Goal: Task Accomplishment & Management: Complete application form

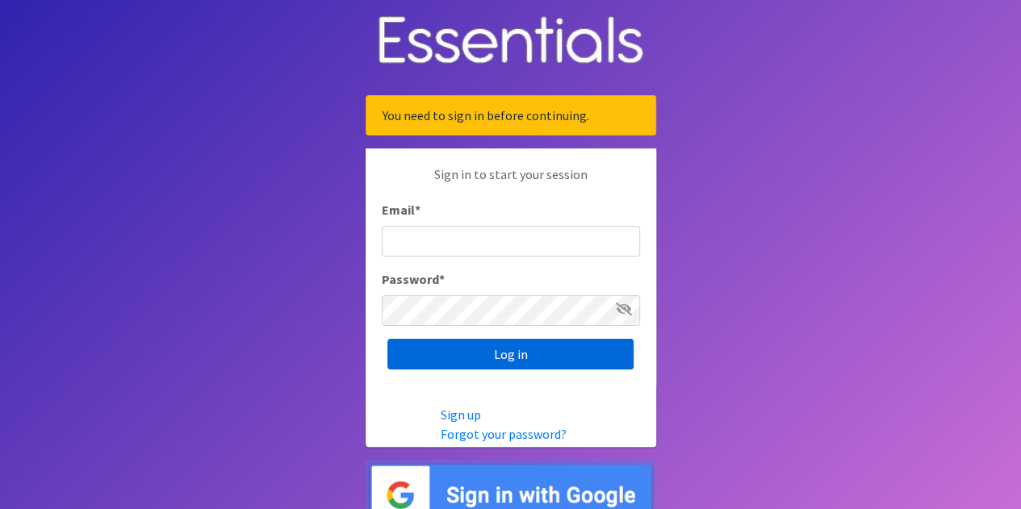
type input "[EMAIL_ADDRESS][PERSON_NAME][DOMAIN_NAME]"
click at [532, 361] on input "Log in" at bounding box center [510, 354] width 246 height 31
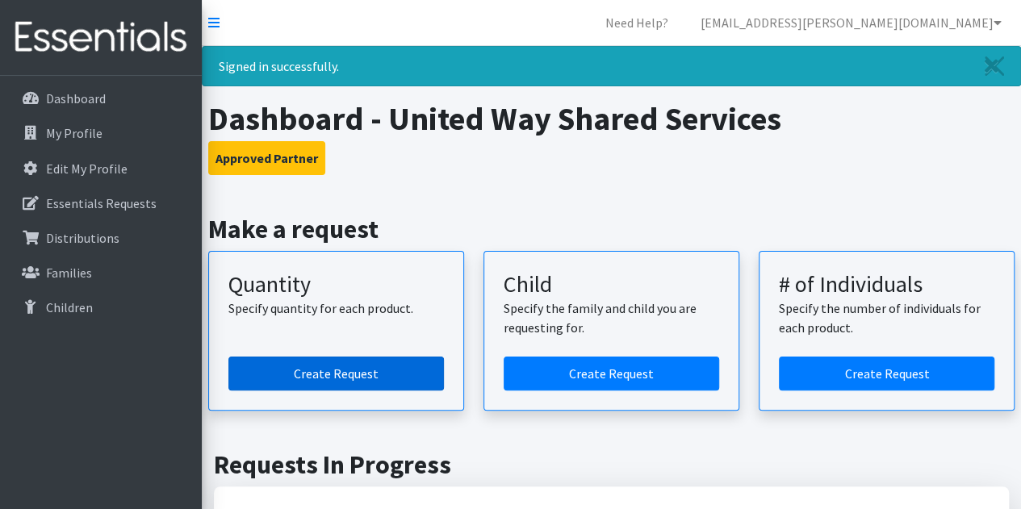
click at [370, 370] on link "Create Request" at bounding box center [335, 374] width 215 height 34
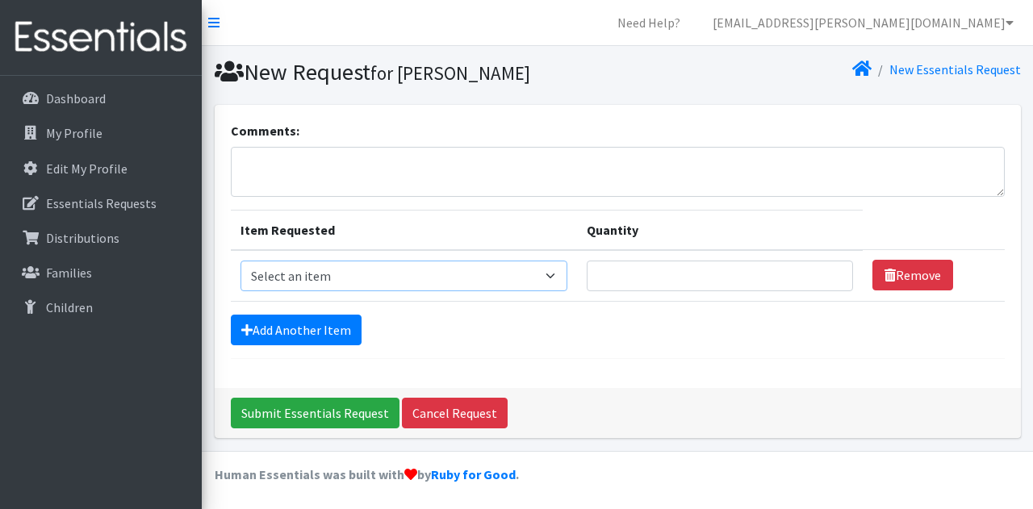
click at [361, 273] on select "Select an item Baby Formula Kids (Newborn) Kids (Preemie) Kids (Size 1) Kids (S…" at bounding box center [403, 276] width 327 height 31
select select "451"
click at [240, 261] on select "Select an item Baby Formula Kids (Newborn) Kids (Preemie) Kids (Size 1) Kids (S…" at bounding box center [403, 276] width 327 height 31
click at [310, 335] on link "Add Another Item" at bounding box center [296, 330] width 131 height 31
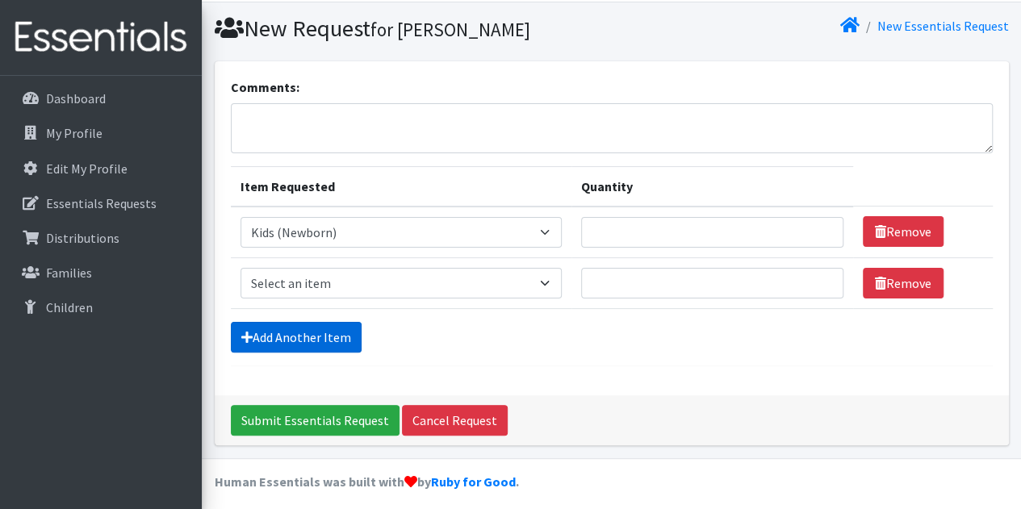
scroll to position [50, 0]
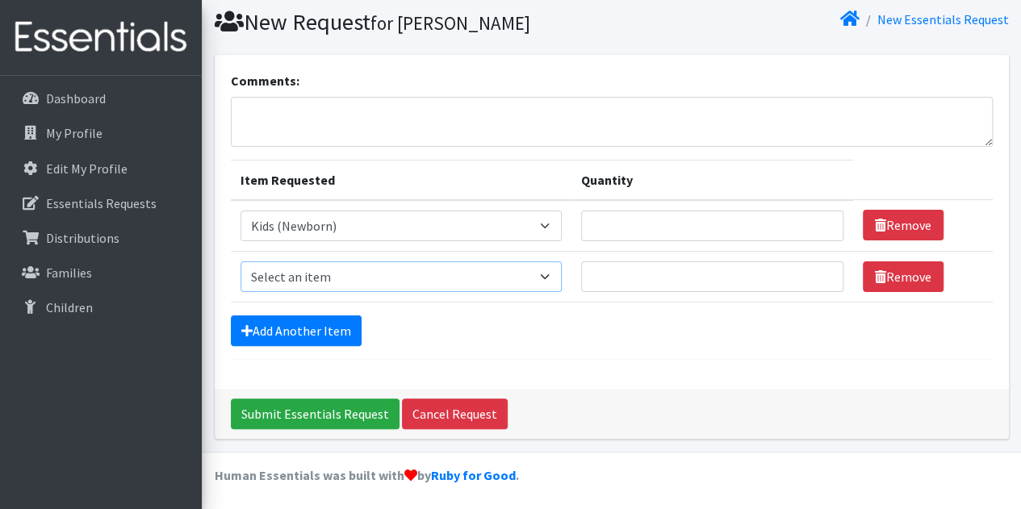
click at [294, 285] on select "Select an item Baby Formula Kids (Newborn) Kids (Preemie) Kids (Size 1) Kids (S…" at bounding box center [401, 276] width 322 height 31
select select "453"
click at [240, 261] on select "Select an item Baby Formula Kids (Newborn) Kids (Preemie) Kids (Size 1) Kids (S…" at bounding box center [401, 276] width 322 height 31
click at [271, 340] on link "Add Another Item" at bounding box center [296, 330] width 131 height 31
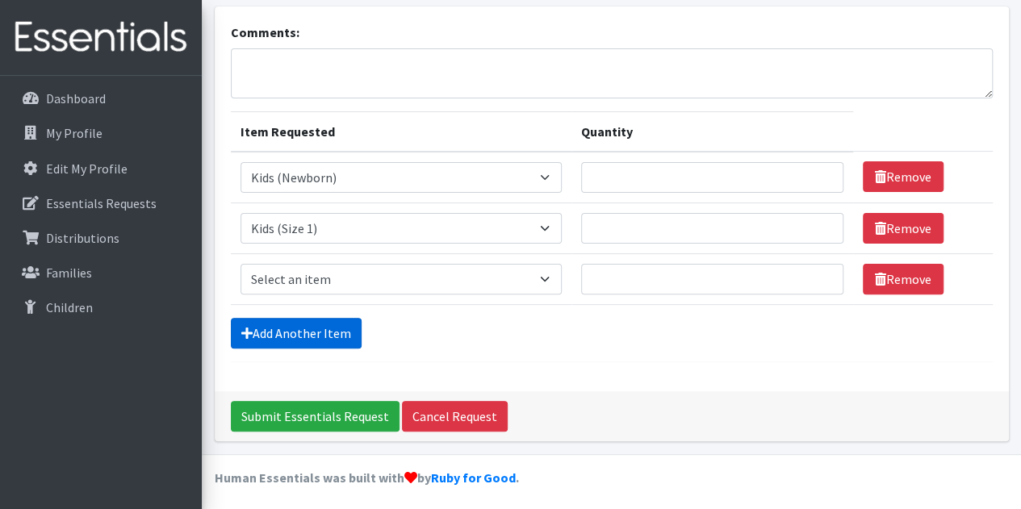
scroll to position [100, 0]
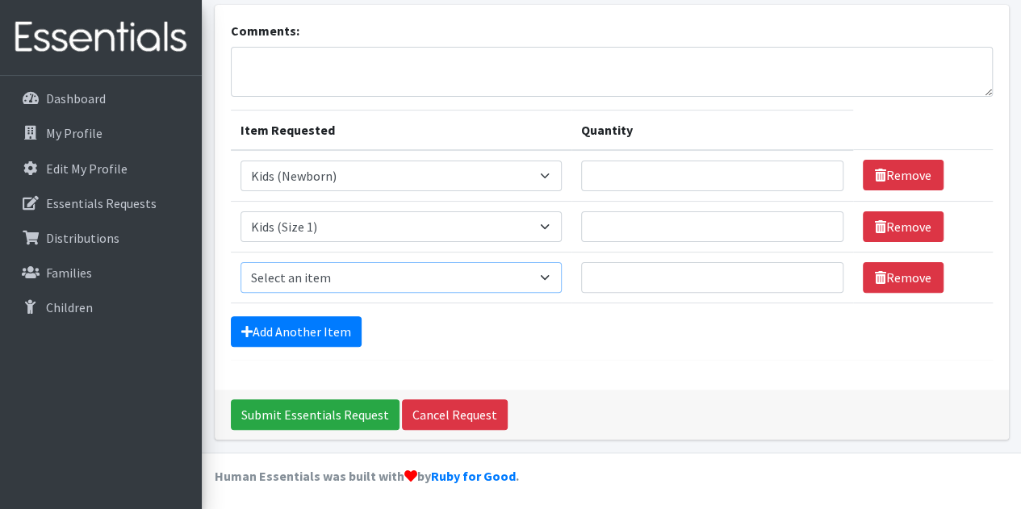
click at [278, 285] on select "Select an item Baby Formula Kids (Newborn) Kids (Preemie) Kids (Size 1) Kids (S…" at bounding box center [401, 277] width 322 height 31
select select "440"
click at [240, 262] on select "Select an item Baby Formula Kids (Newborn) Kids (Preemie) Kids (Size 1) Kids (S…" at bounding box center [401, 277] width 322 height 31
click at [293, 328] on link "Add Another Item" at bounding box center [296, 331] width 131 height 31
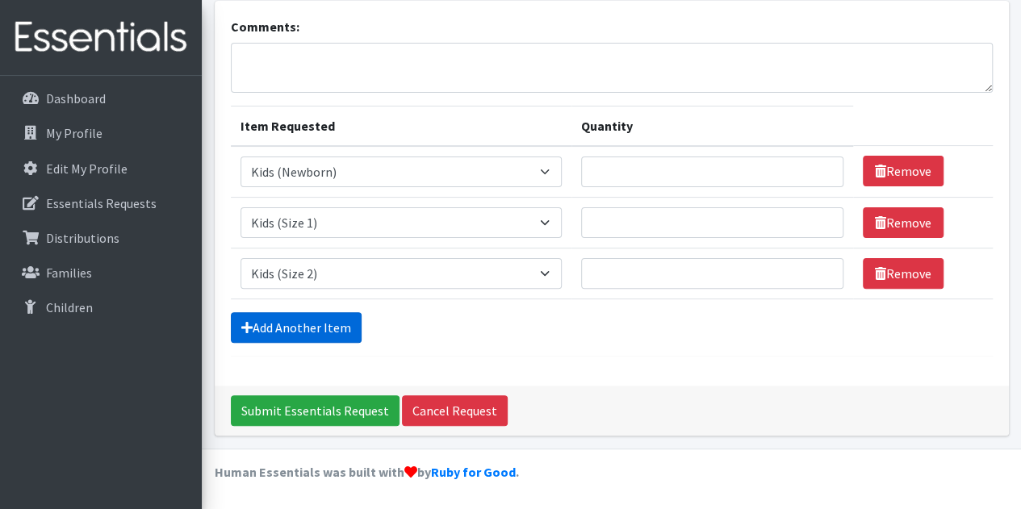
scroll to position [151, 0]
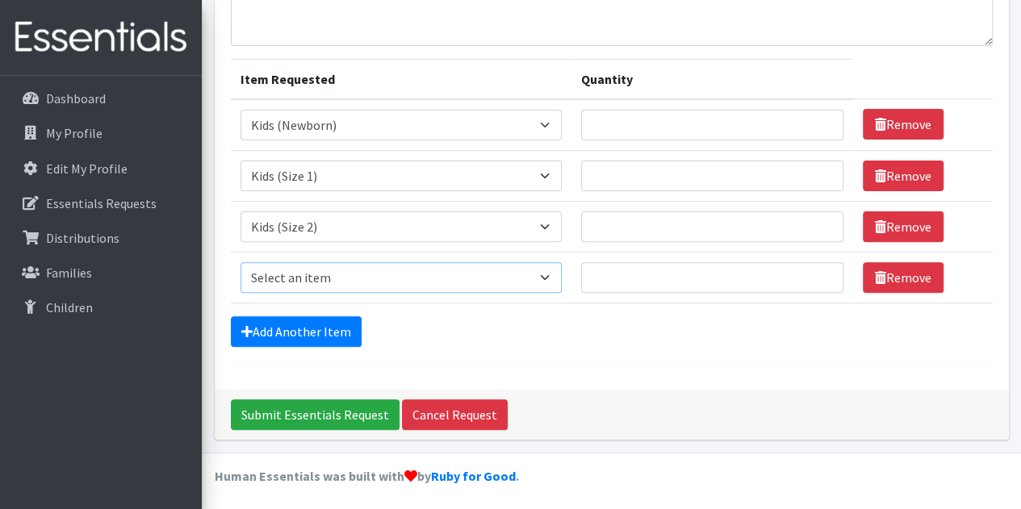
click at [281, 274] on select "Select an item Baby Formula Kids (Newborn) Kids (Preemie) Kids (Size 1) Kids (S…" at bounding box center [401, 277] width 322 height 31
select select "442"
click at [240, 262] on select "Select an item Baby Formula Kids (Newborn) Kids (Preemie) Kids (Size 1) Kids (S…" at bounding box center [401, 277] width 322 height 31
click at [294, 323] on link "Add Another Item" at bounding box center [296, 331] width 131 height 31
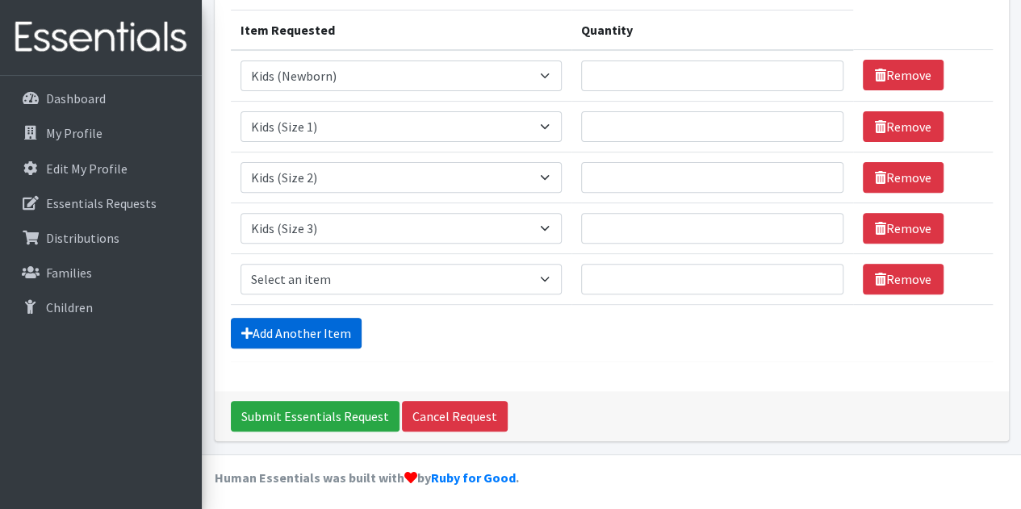
scroll to position [202, 0]
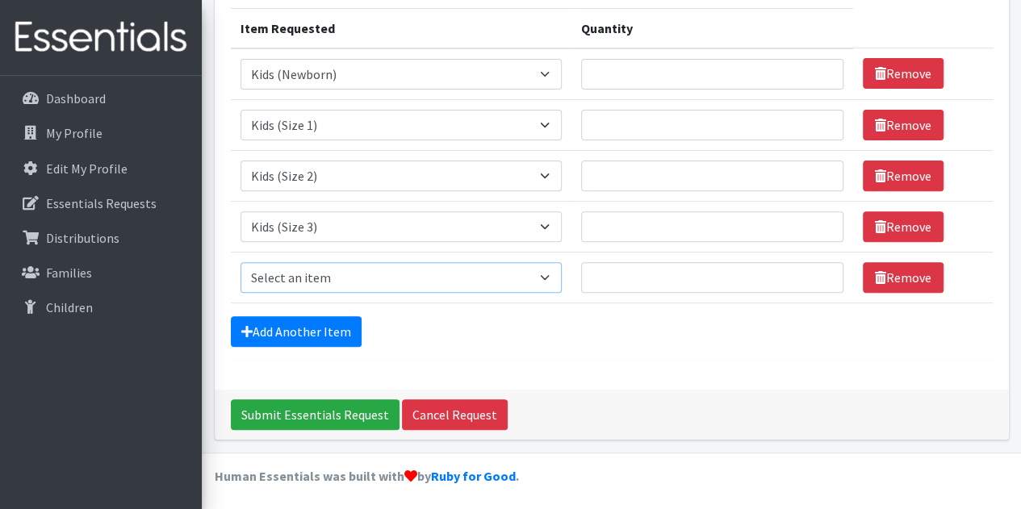
click at [282, 273] on select "Select an item Baby Formula Kids (Newborn) Kids (Preemie) Kids (Size 1) Kids (S…" at bounding box center [401, 277] width 322 height 31
select select "459"
click at [240, 262] on select "Select an item Baby Formula Kids (Newborn) Kids (Preemie) Kids (Size 1) Kids (S…" at bounding box center [401, 277] width 322 height 31
click at [294, 326] on link "Add Another Item" at bounding box center [296, 331] width 131 height 31
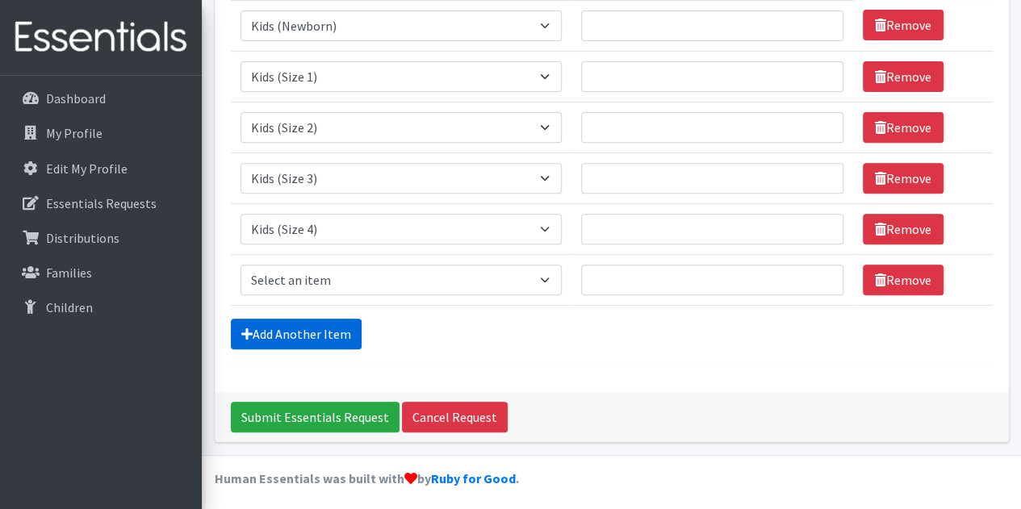
scroll to position [252, 0]
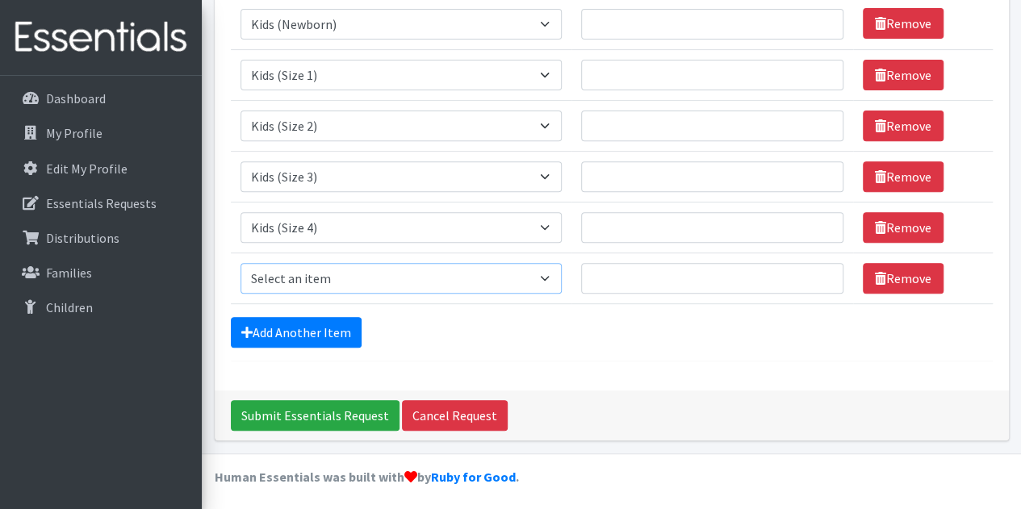
click at [286, 282] on select "Select an item Baby Formula Kids (Newborn) Kids (Preemie) Kids (Size 1) Kids (S…" at bounding box center [401, 278] width 322 height 31
select select "460"
click at [240, 263] on select "Select an item Baby Formula Kids (Newborn) Kids (Preemie) Kids (Size 1) Kids (S…" at bounding box center [401, 278] width 322 height 31
click at [273, 324] on link "Add Another Item" at bounding box center [296, 332] width 131 height 31
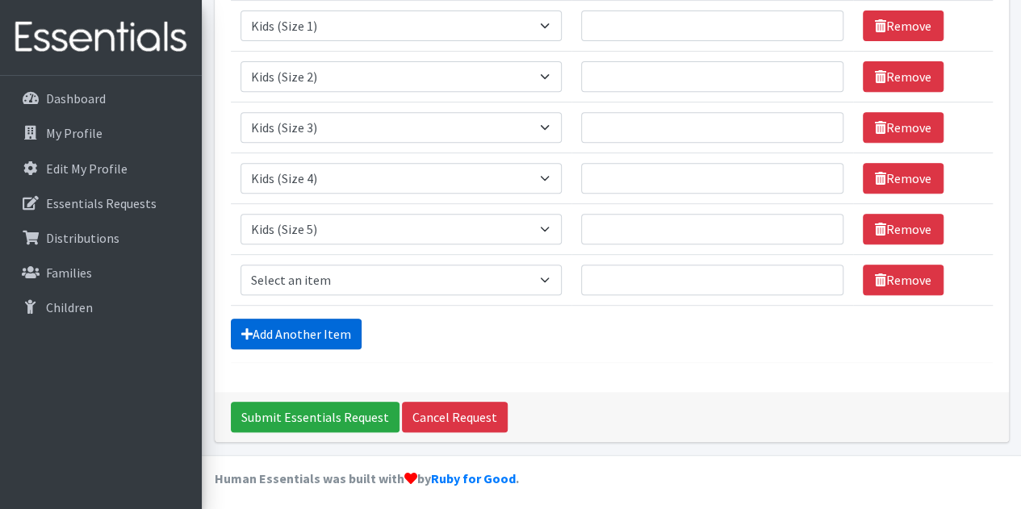
scroll to position [303, 0]
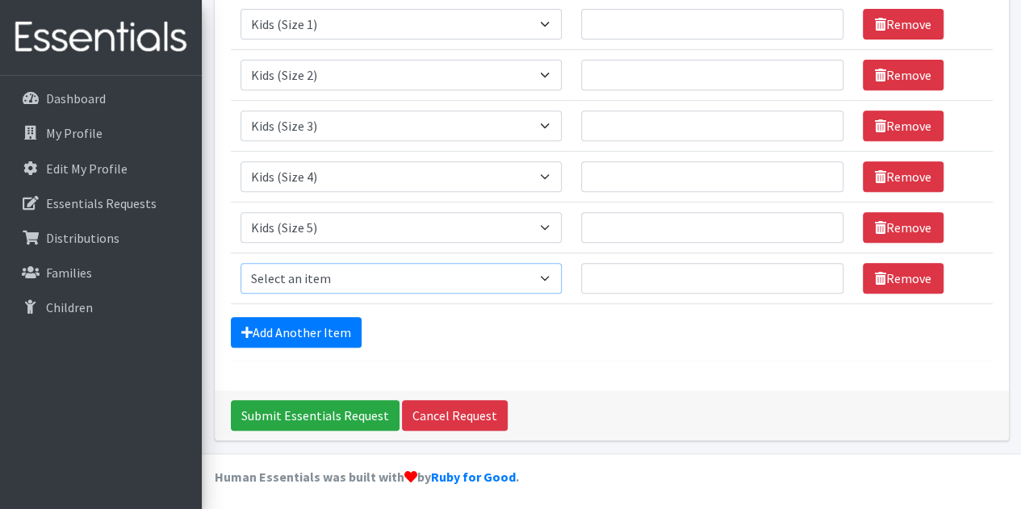
click at [278, 275] on select "Select an item Baby Formula Kids (Newborn) Kids (Preemie) Kids (Size 1) Kids (S…" at bounding box center [401, 278] width 322 height 31
select select "462"
click at [240, 263] on select "Select an item Baby Formula Kids (Newborn) Kids (Preemie) Kids (Size 1) Kids (S…" at bounding box center [401, 278] width 322 height 31
click at [294, 326] on link "Add Another Item" at bounding box center [296, 332] width 131 height 31
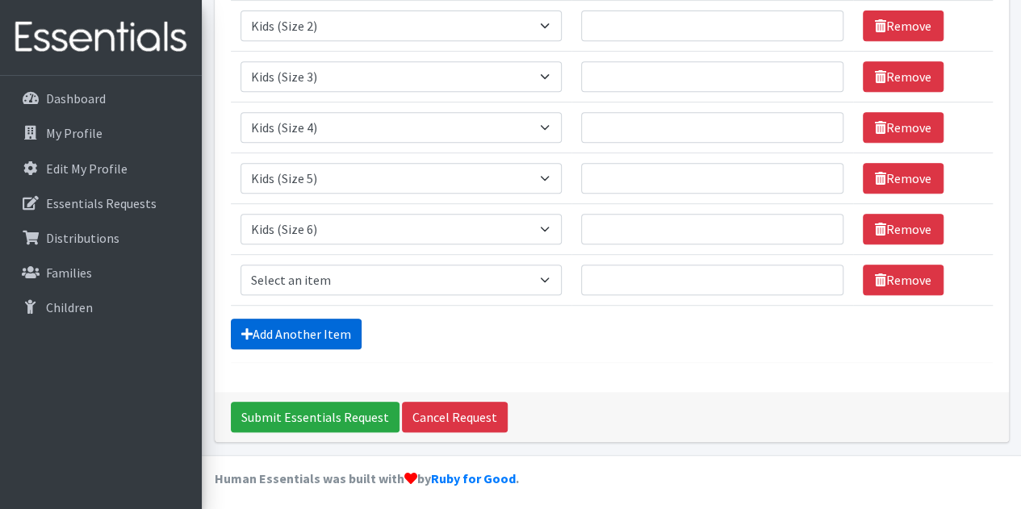
scroll to position [353, 0]
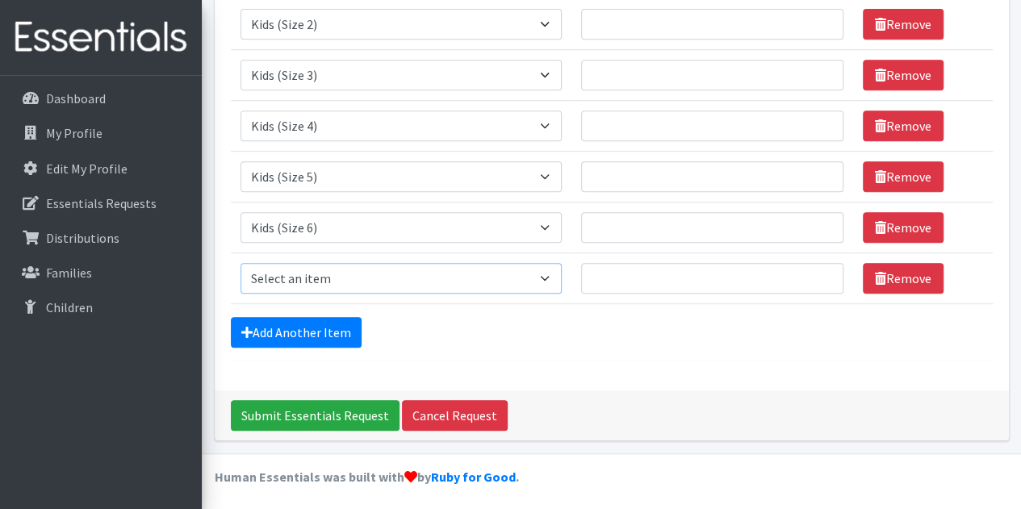
click at [285, 277] on select "Select an item Baby Formula Kids (Newborn) Kids (Preemie) Kids (Size 1) Kids (S…" at bounding box center [401, 278] width 322 height 31
select select "444"
click at [240, 263] on select "Select an item Baby Formula Kids (Newborn) Kids (Preemie) Kids (Size 1) Kids (S…" at bounding box center [401, 278] width 322 height 31
click at [306, 325] on link "Add Another Item" at bounding box center [296, 332] width 131 height 31
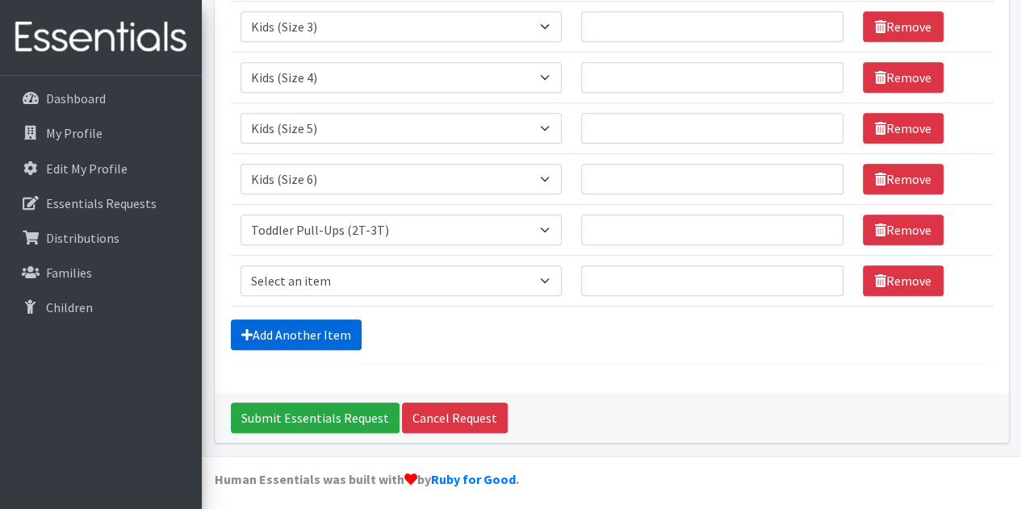
scroll to position [403, 0]
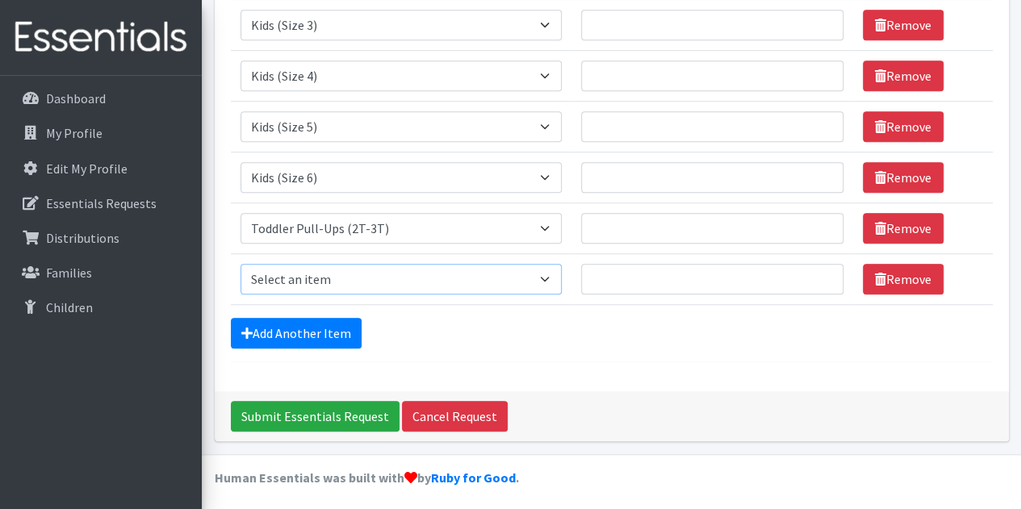
click at [306, 274] on select "Select an item Baby Formula Kids (Newborn) Kids (Preemie) Kids (Size 1) Kids (S…" at bounding box center [401, 279] width 322 height 31
select select "445"
click at [240, 264] on select "Select an item Baby Formula Kids (Newborn) Kids (Preemie) Kids (Size 1) Kids (S…" at bounding box center [401, 279] width 322 height 31
click at [315, 324] on link "Add Another Item" at bounding box center [296, 333] width 131 height 31
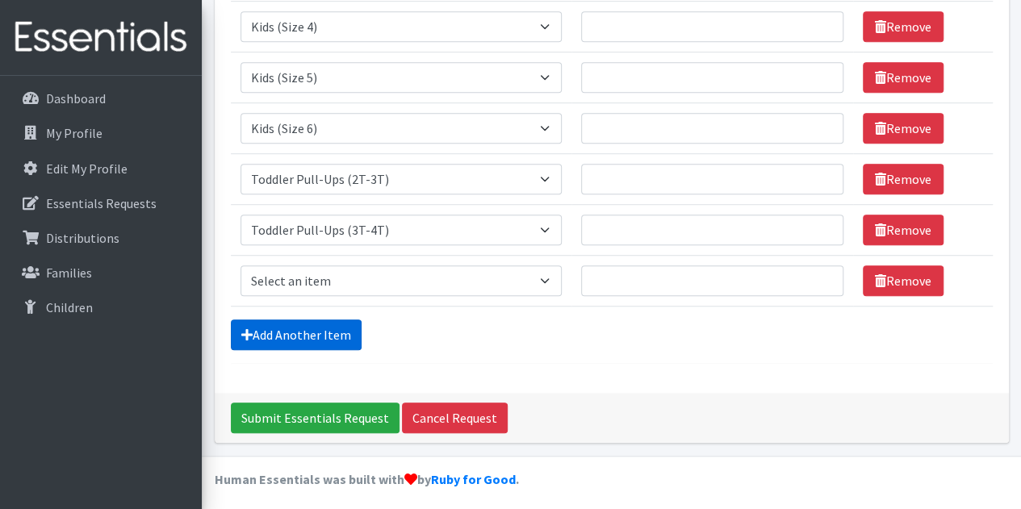
scroll to position [454, 0]
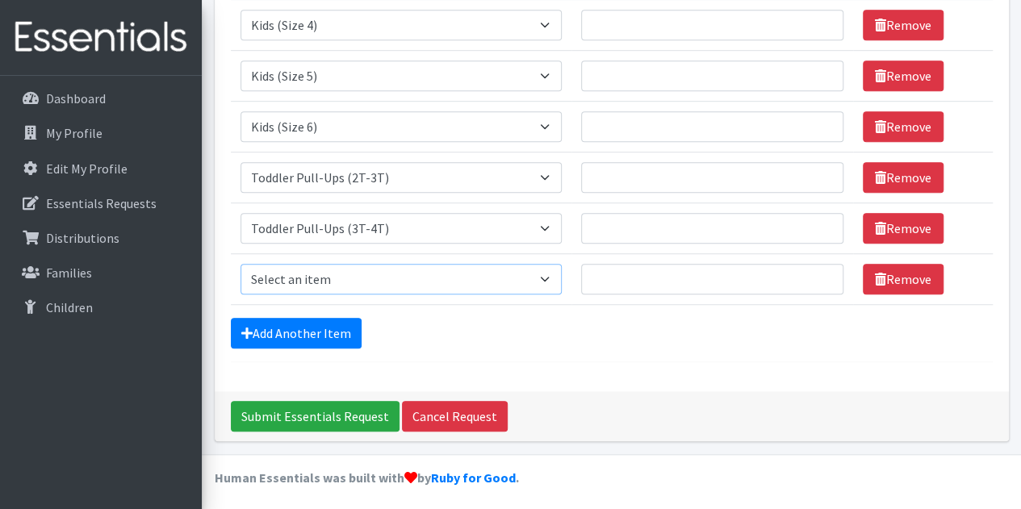
click at [324, 275] on select "Select an item Baby Formula Kids (Newborn) Kids (Preemie) Kids (Size 1) Kids (S…" at bounding box center [401, 279] width 322 height 31
select select "446"
click at [240, 264] on select "Select an item Baby Formula Kids (Newborn) Kids (Preemie) Kids (Size 1) Kids (S…" at bounding box center [401, 279] width 322 height 31
click at [298, 328] on link "Add Another Item" at bounding box center [296, 333] width 131 height 31
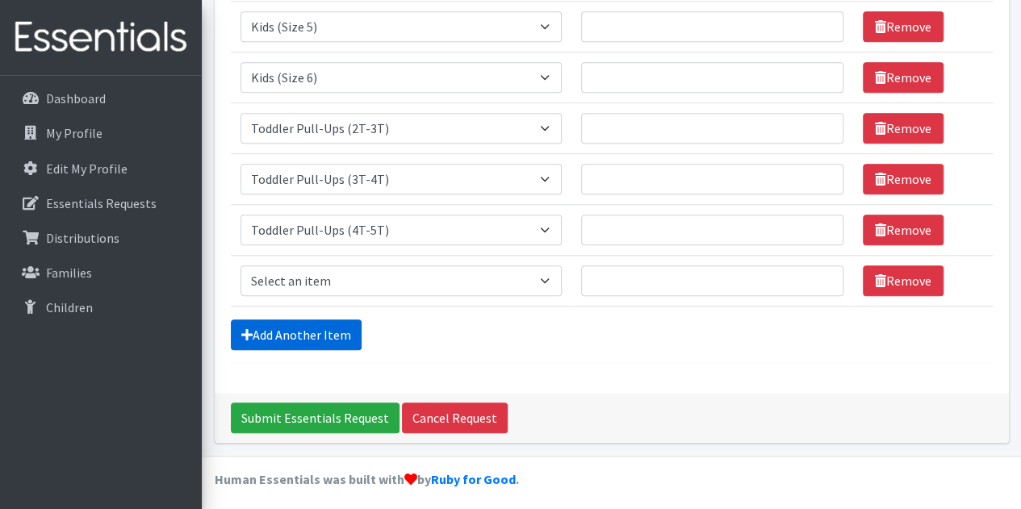
scroll to position [505, 0]
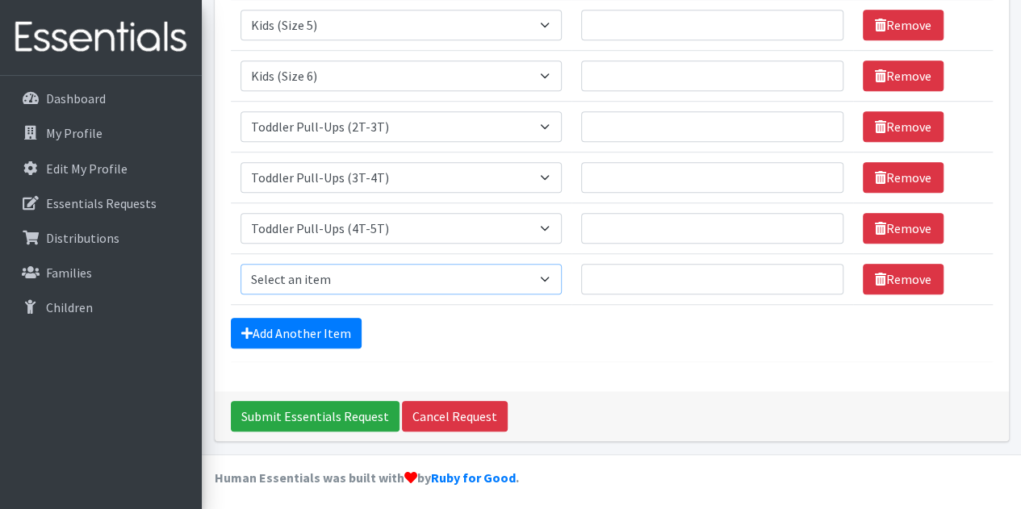
click at [294, 274] on select "Select an item Baby Formula Kids (Newborn) Kids (Preemie) Kids (Size 1) Kids (S…" at bounding box center [401, 279] width 322 height 31
select select "434"
click at [240, 264] on select "Select an item Baby Formula Kids (Newborn) Kids (Preemie) Kids (Size 1) Kids (S…" at bounding box center [401, 279] width 322 height 31
drag, startPoint x: 663, startPoint y: 102, endPoint x: 566, endPoint y: 374, distance: 287.9
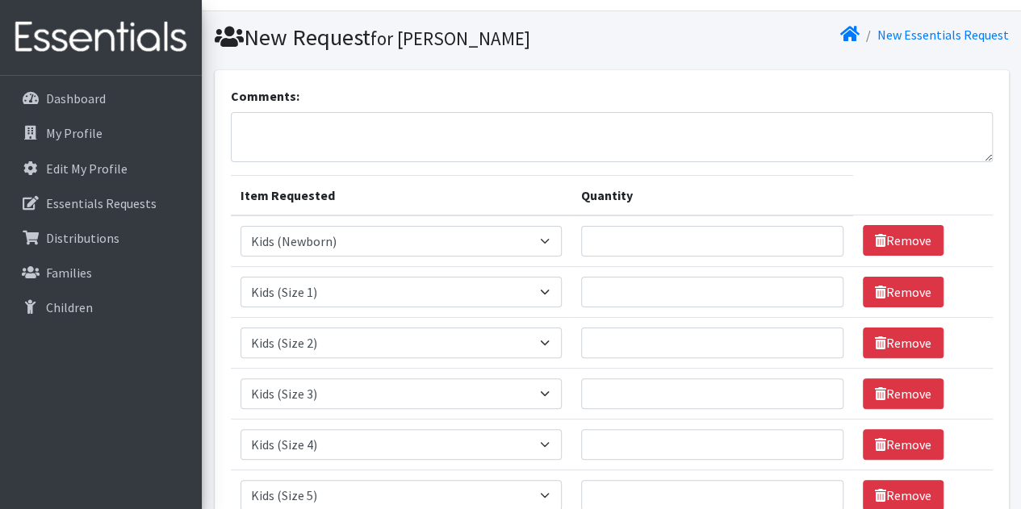
scroll to position [0, 0]
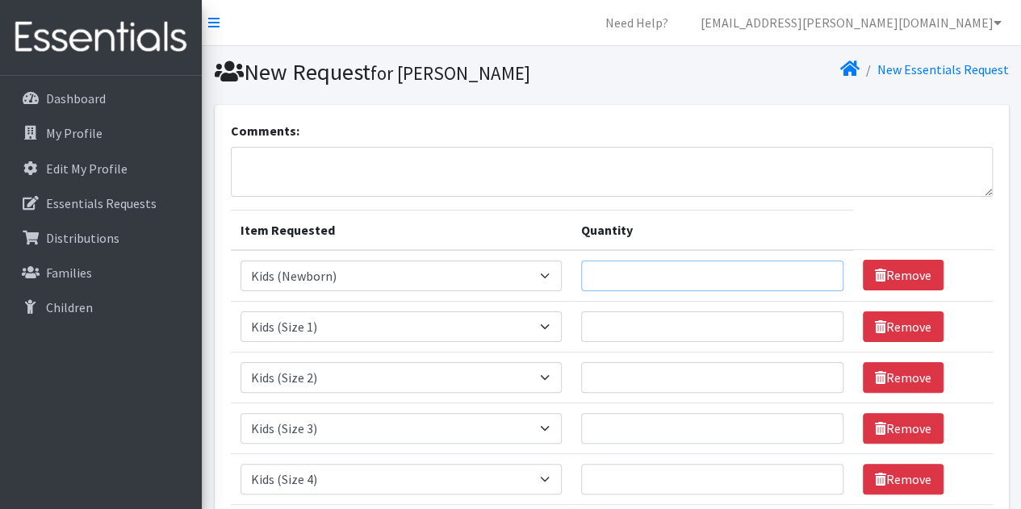
click at [625, 267] on input "Quantity" at bounding box center [712, 276] width 262 height 31
type input "125"
type input "275"
type input "525"
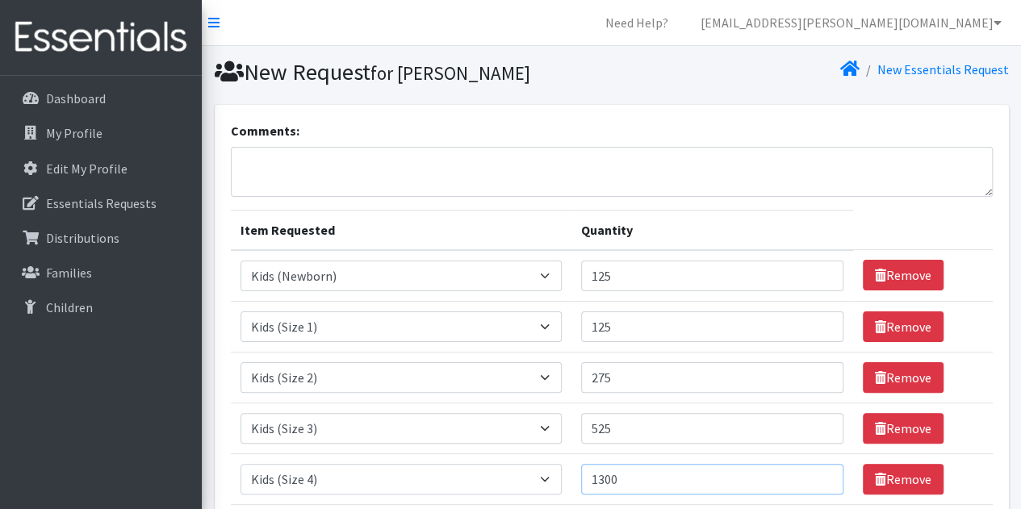
type input "1300"
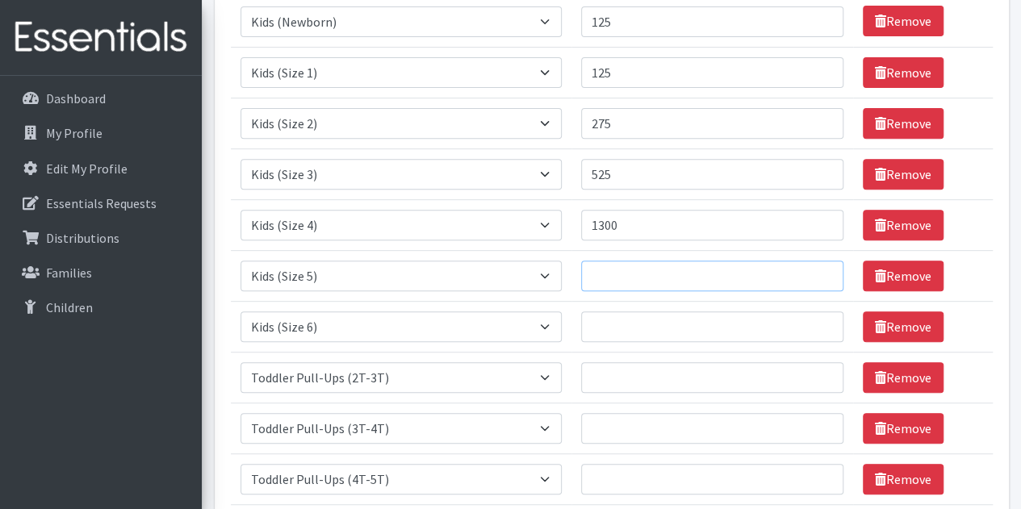
scroll to position [273, 0]
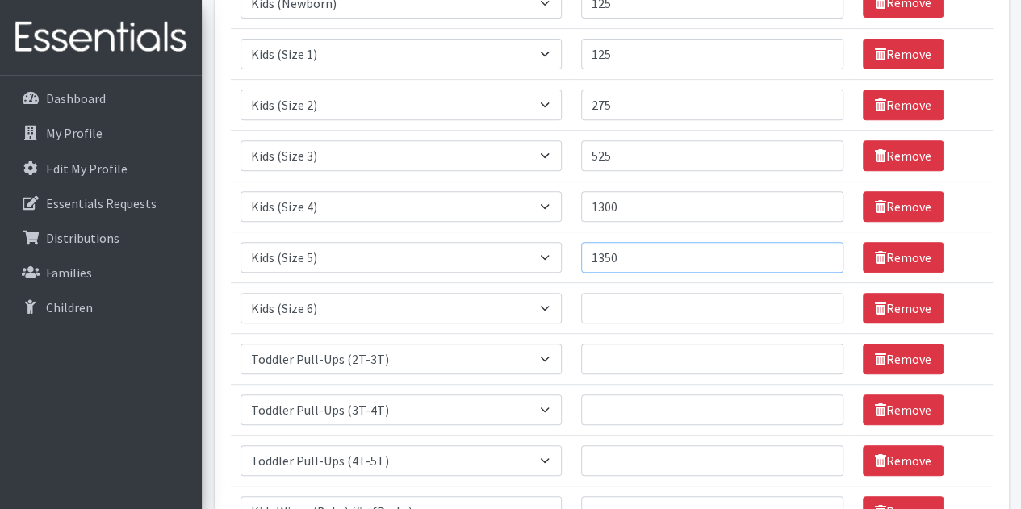
type input "1350"
type input "875"
type input "100"
type input "320"
type input "280"
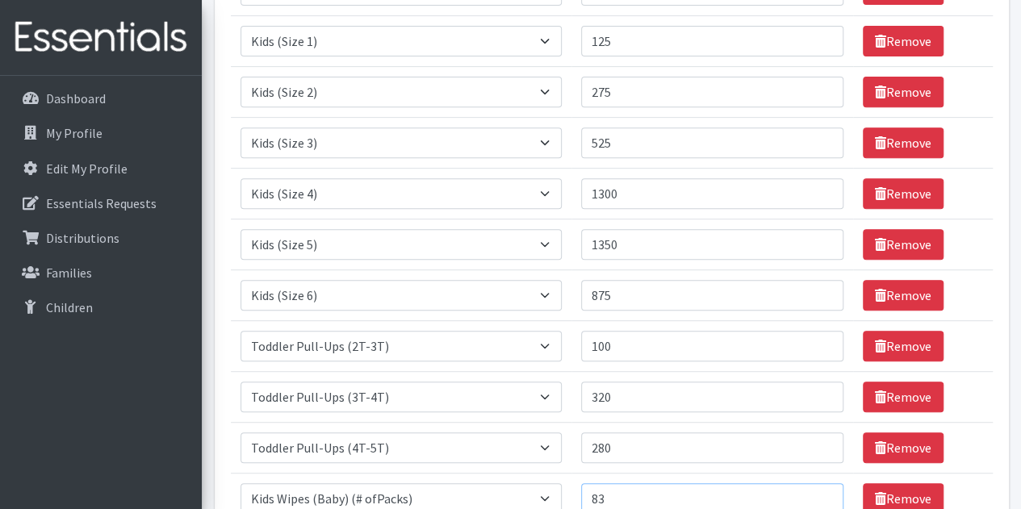
scroll to position [0, 0]
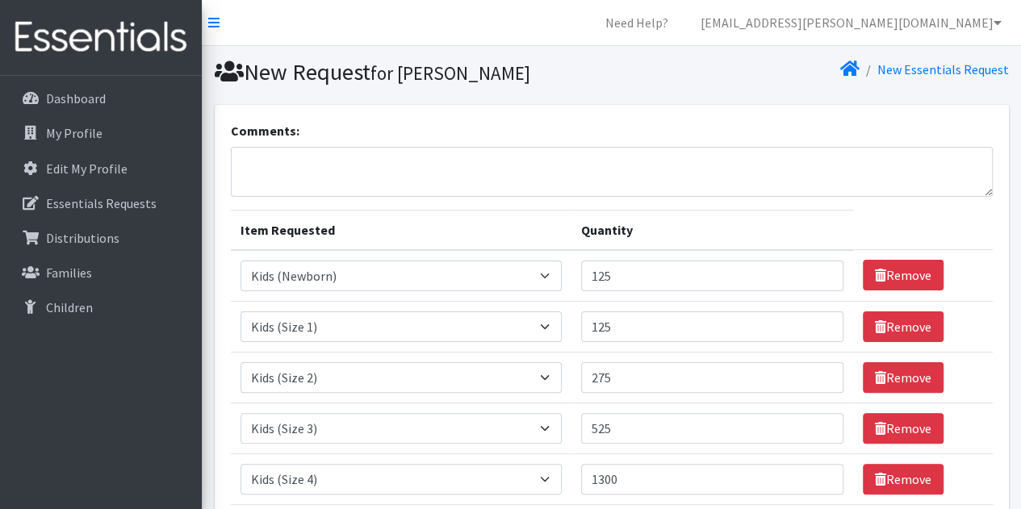
type input "83"
click at [447, 164] on textarea "Comments:" at bounding box center [612, 172] width 762 height 50
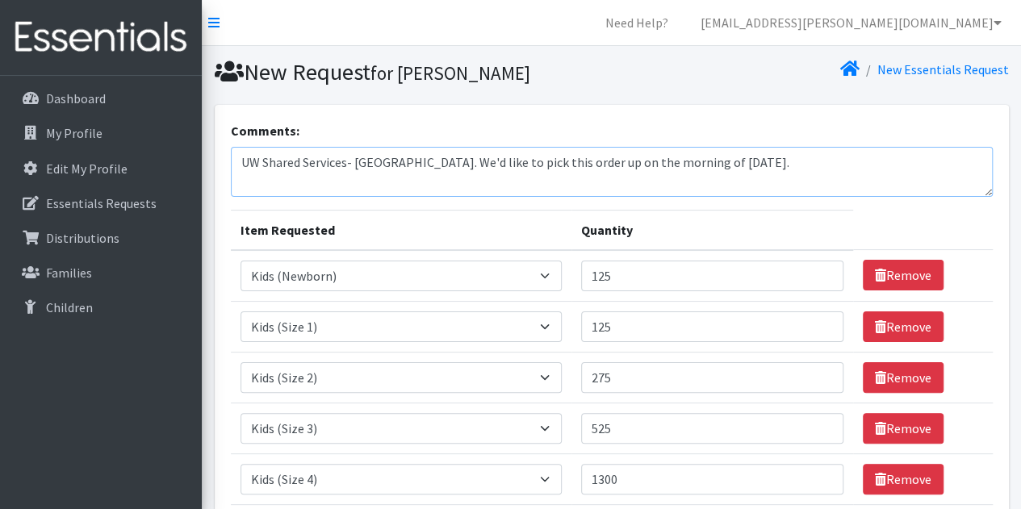
drag, startPoint x: 870, startPoint y: 158, endPoint x: 226, endPoint y: 188, distance: 644.5
click at [226, 188] on div "Comments: UW Shared Services- Travis County. We'd like to pick this order up on…" at bounding box center [612, 500] width 794 height 791
type textarea "UW Shared Services- Travis County. We'd like to pick this order up on the morni…"
click at [534, 119] on div "Comments: UW Shared Services- Travis County. We'd like to pick this order up on…" at bounding box center [612, 500] width 794 height 791
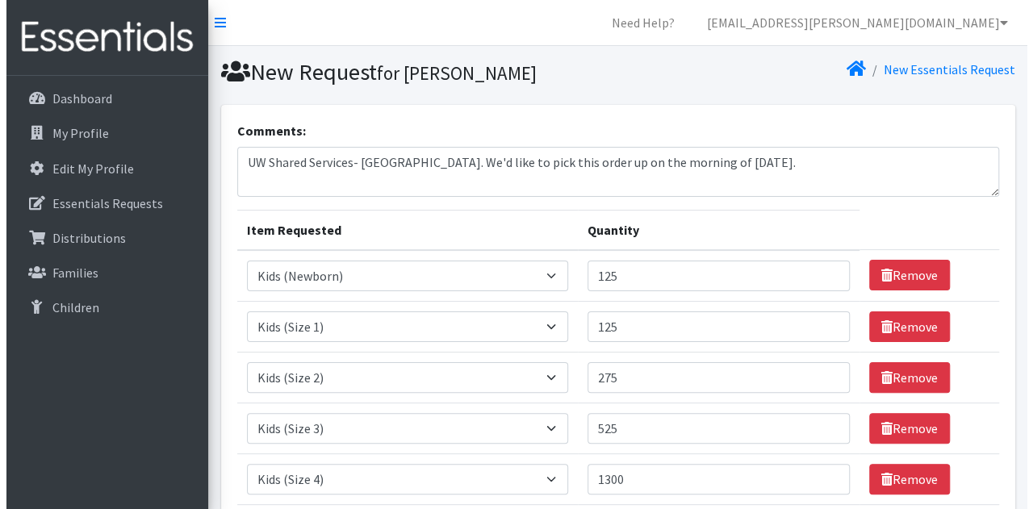
scroll to position [505, 0]
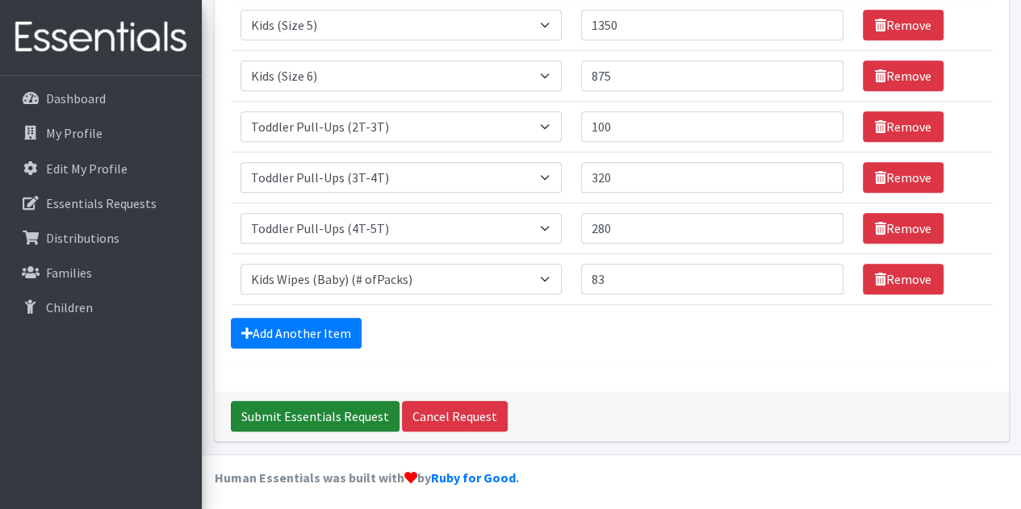
click at [343, 413] on input "Submit Essentials Request" at bounding box center [315, 416] width 169 height 31
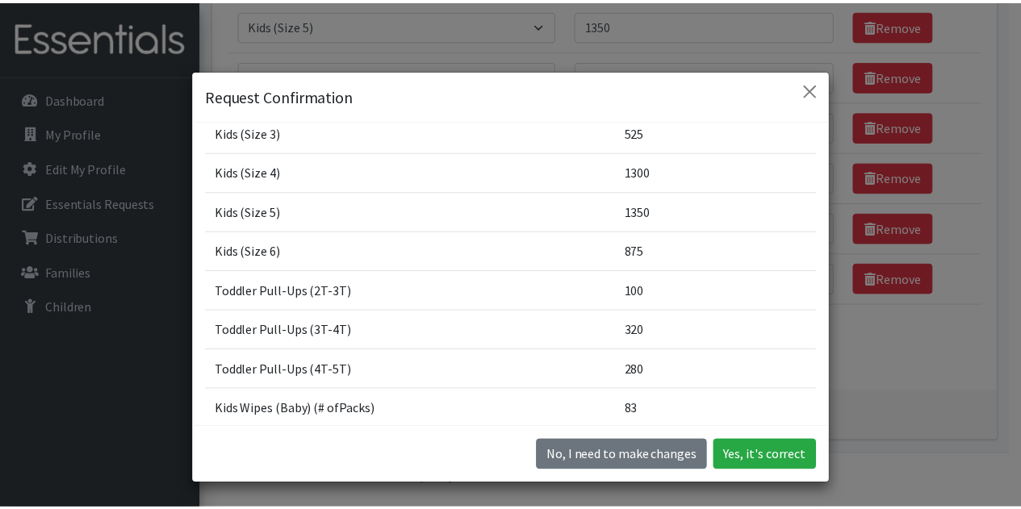
scroll to position [262, 0]
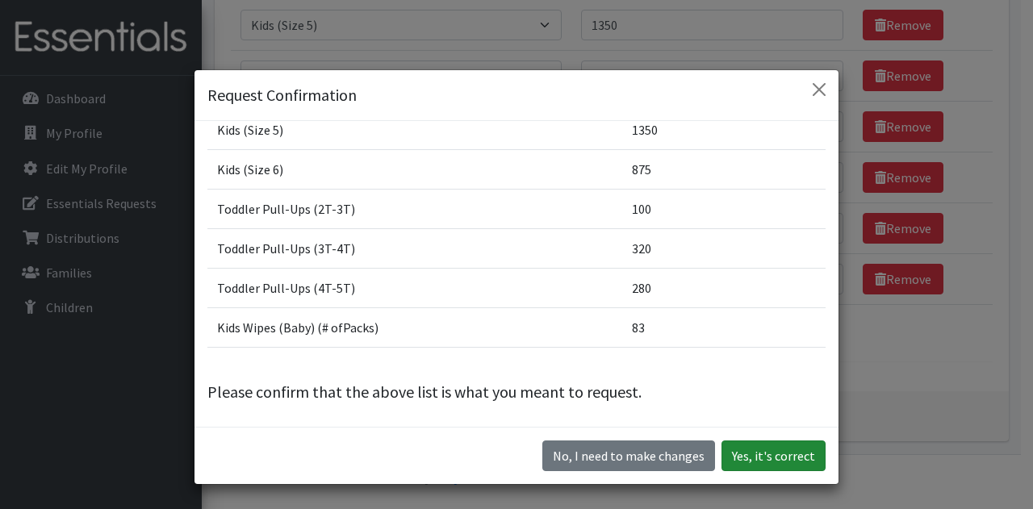
click at [736, 456] on button "Yes, it's correct" at bounding box center [773, 456] width 104 height 31
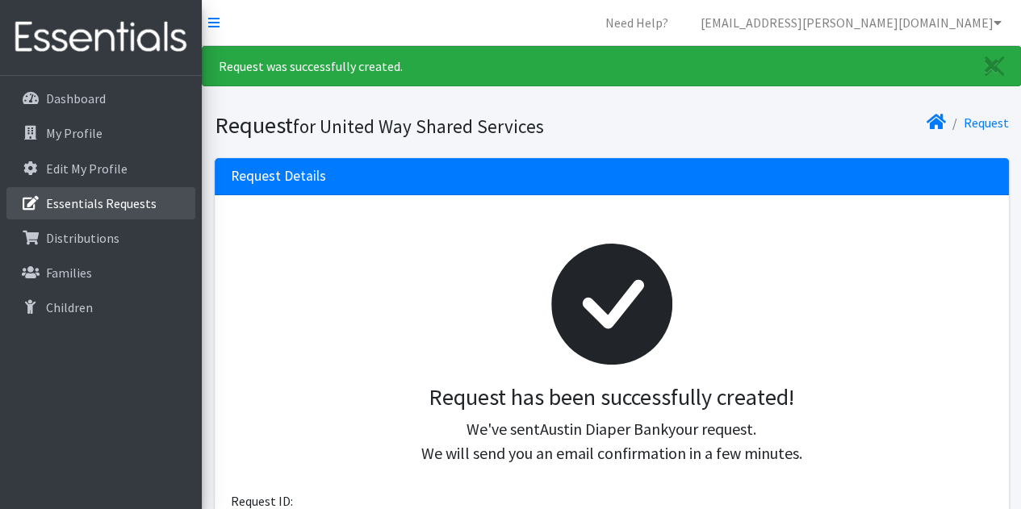
click at [118, 208] on p "Essentials Requests" at bounding box center [101, 203] width 111 height 16
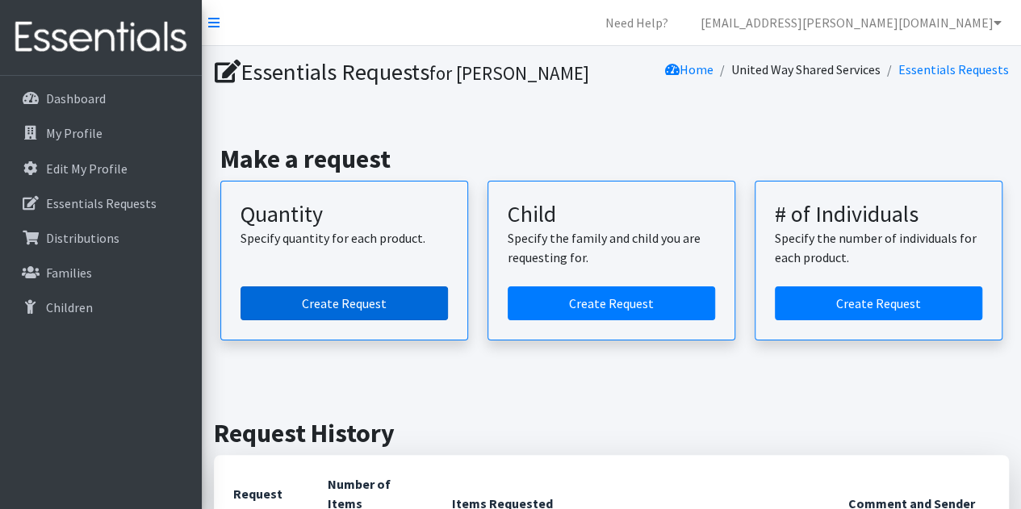
click at [316, 298] on link "Create Request" at bounding box center [343, 303] width 207 height 34
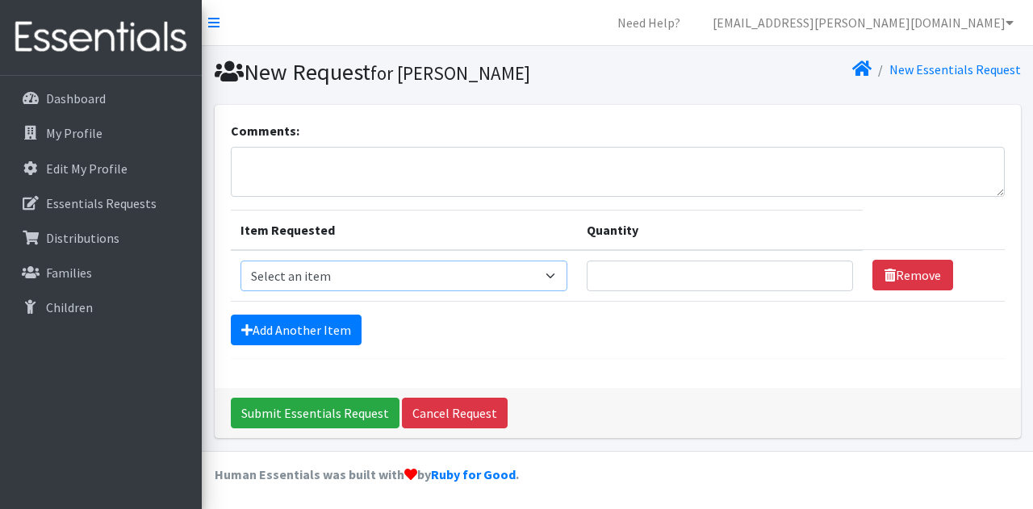
click at [307, 270] on select "Select an item Baby Formula Kids (Newborn) Kids (Preemie) Kids (Size 1) Kids (S…" at bounding box center [403, 276] width 327 height 31
select select "451"
click at [240, 261] on select "Select an item Baby Formula Kids (Newborn) Kids (Preemie) Kids (Size 1) Kids (S…" at bounding box center [403, 276] width 327 height 31
click at [294, 324] on link "Add Another Item" at bounding box center [296, 330] width 131 height 31
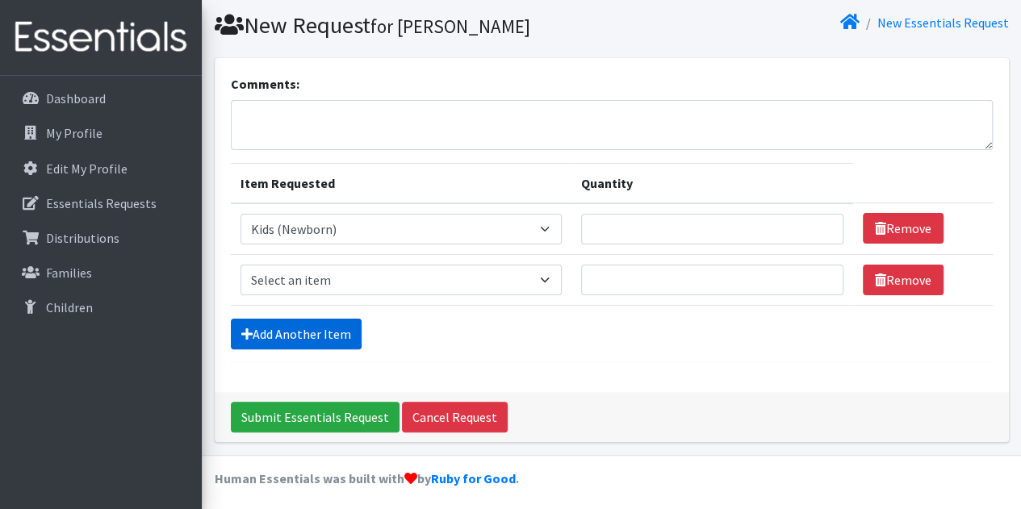
scroll to position [50, 0]
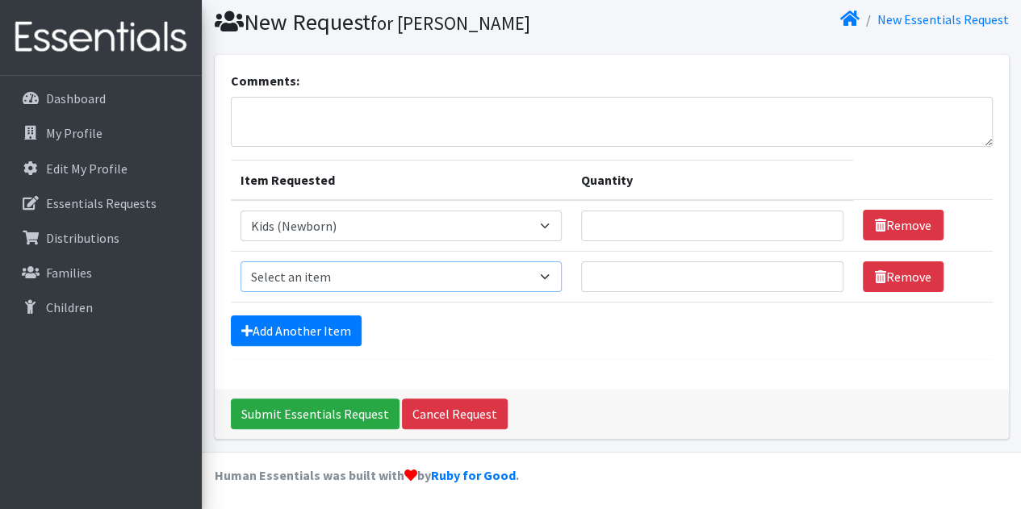
click at [299, 272] on select "Select an item Baby Formula Kids (Newborn) Kids (Preemie) Kids (Size 1) Kids (S…" at bounding box center [401, 276] width 322 height 31
select select "453"
click at [240, 261] on select "Select an item Baby Formula Kids (Newborn) Kids (Preemie) Kids (Size 1) Kids (S…" at bounding box center [401, 276] width 322 height 31
click at [283, 333] on link "Add Another Item" at bounding box center [296, 330] width 131 height 31
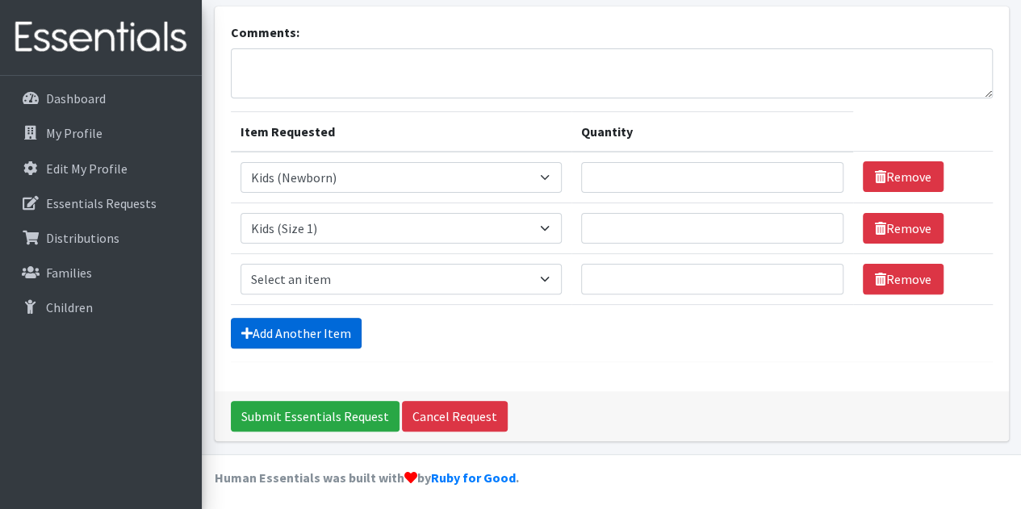
scroll to position [100, 0]
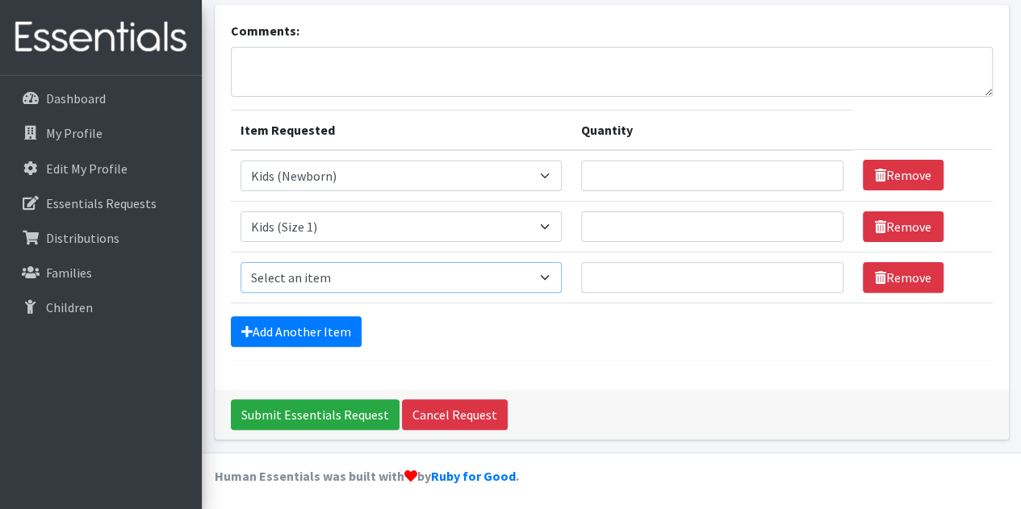
click at [287, 274] on select "Select an item Baby Formula Kids (Newborn) Kids (Preemie) Kids (Size 1) Kids (S…" at bounding box center [401, 277] width 322 height 31
select select "440"
click at [240, 262] on select "Select an item Baby Formula Kids (Newborn) Kids (Preemie) Kids (Size 1) Kids (S…" at bounding box center [401, 277] width 322 height 31
click at [292, 353] on form "Comments: Item Requested Quantity Item Requested Select an item Baby Formula Ki…" at bounding box center [612, 191] width 762 height 340
click at [286, 340] on link "Add Another Item" at bounding box center [296, 331] width 131 height 31
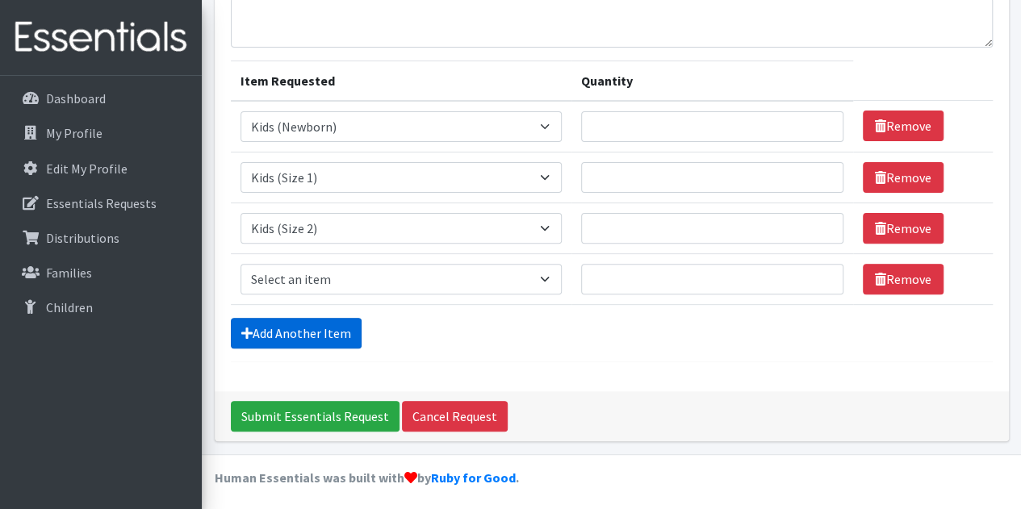
scroll to position [151, 0]
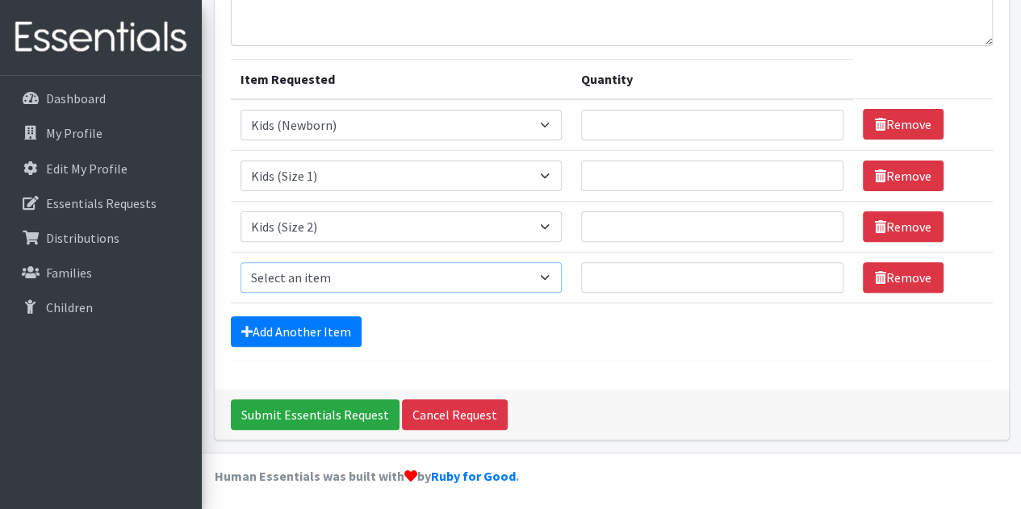
click at [297, 264] on select "Select an item Baby Formula Kids (Newborn) Kids (Preemie) Kids (Size 1) Kids (S…" at bounding box center [401, 277] width 322 height 31
select select "442"
click at [240, 262] on select "Select an item Baby Formula Kids (Newborn) Kids (Preemie) Kids (Size 1) Kids (S…" at bounding box center [401, 277] width 322 height 31
click at [284, 332] on link "Add Another Item" at bounding box center [296, 331] width 131 height 31
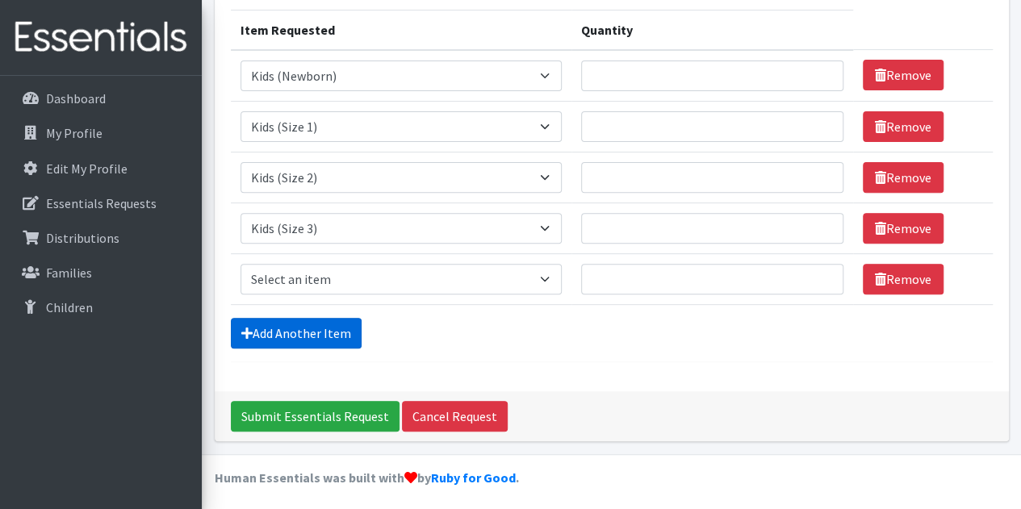
scroll to position [202, 0]
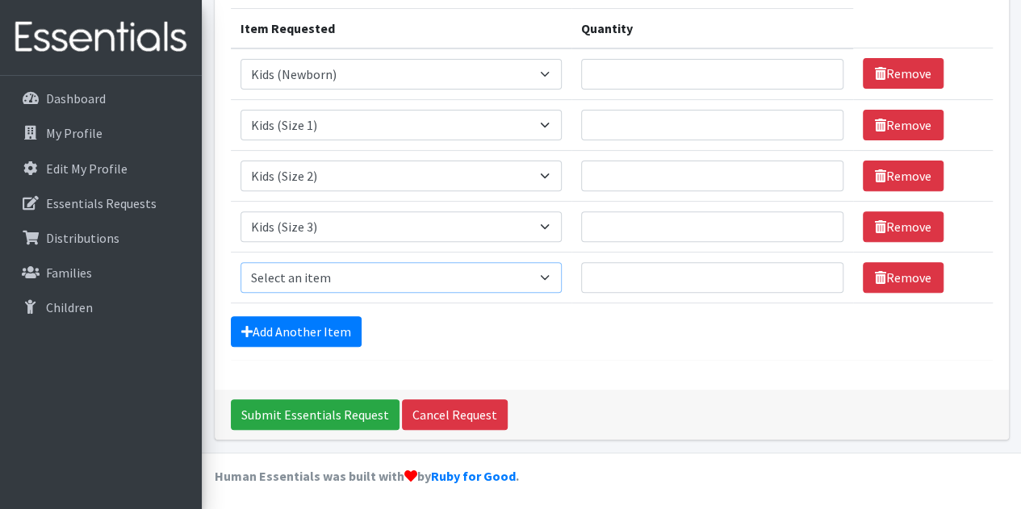
click at [287, 270] on select "Select an item Baby Formula Kids (Newborn) Kids (Preemie) Kids (Size 1) Kids (S…" at bounding box center [401, 277] width 322 height 31
select select "459"
click at [240, 262] on select "Select an item Baby Formula Kids (Newborn) Kids (Preemie) Kids (Size 1) Kids (S…" at bounding box center [401, 277] width 322 height 31
click at [286, 335] on link "Add Another Item" at bounding box center [296, 331] width 131 height 31
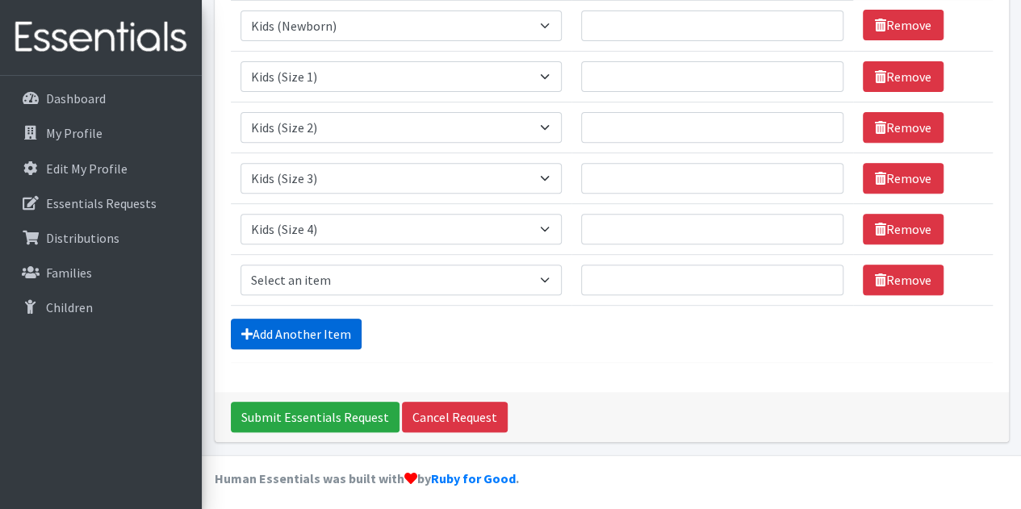
scroll to position [252, 0]
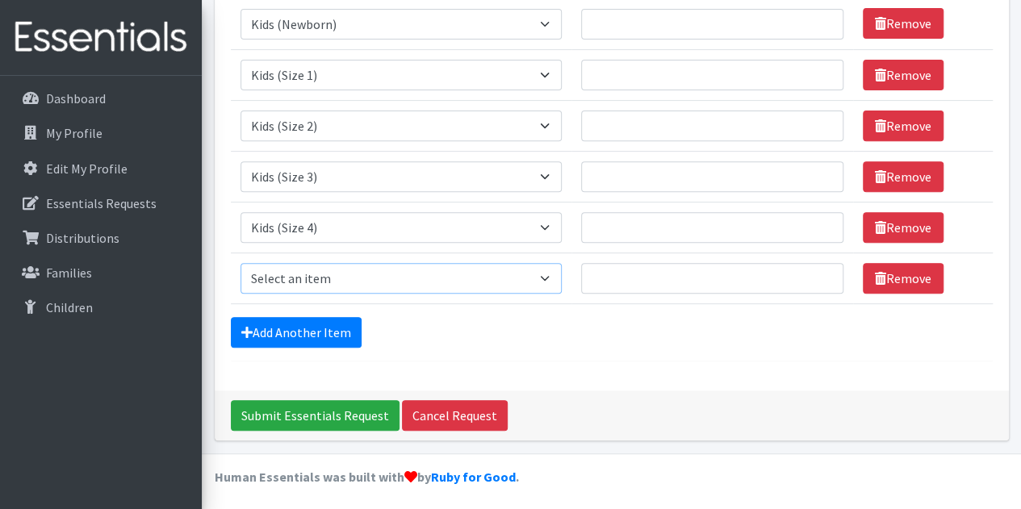
click at [308, 265] on select "Select an item Baby Formula Kids (Newborn) Kids (Preemie) Kids (Size 1) Kids (S…" at bounding box center [401, 278] width 322 height 31
select select "460"
click at [240, 263] on select "Select an item Baby Formula Kids (Newborn) Kids (Preemie) Kids (Size 1) Kids (S…" at bounding box center [401, 278] width 322 height 31
click at [286, 320] on link "Add Another Item" at bounding box center [296, 332] width 131 height 31
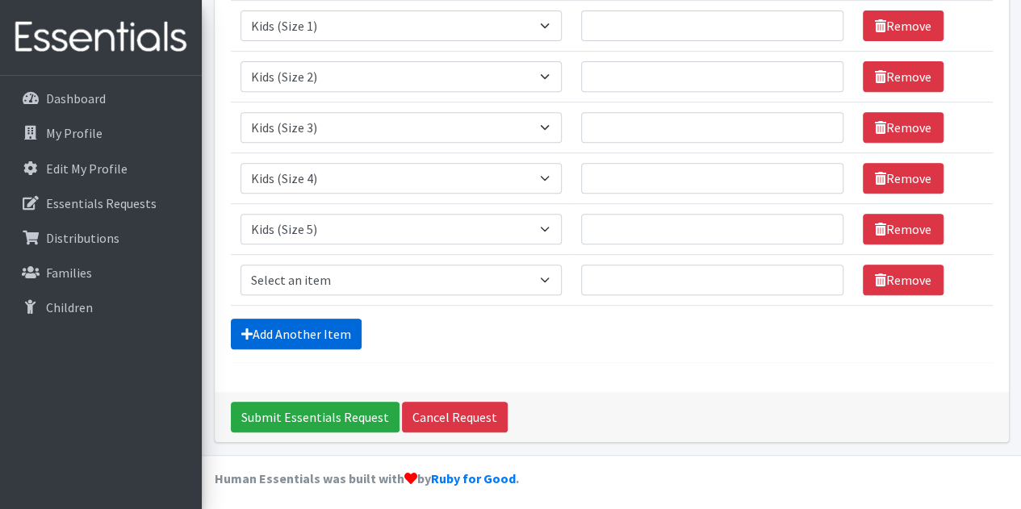
scroll to position [303, 0]
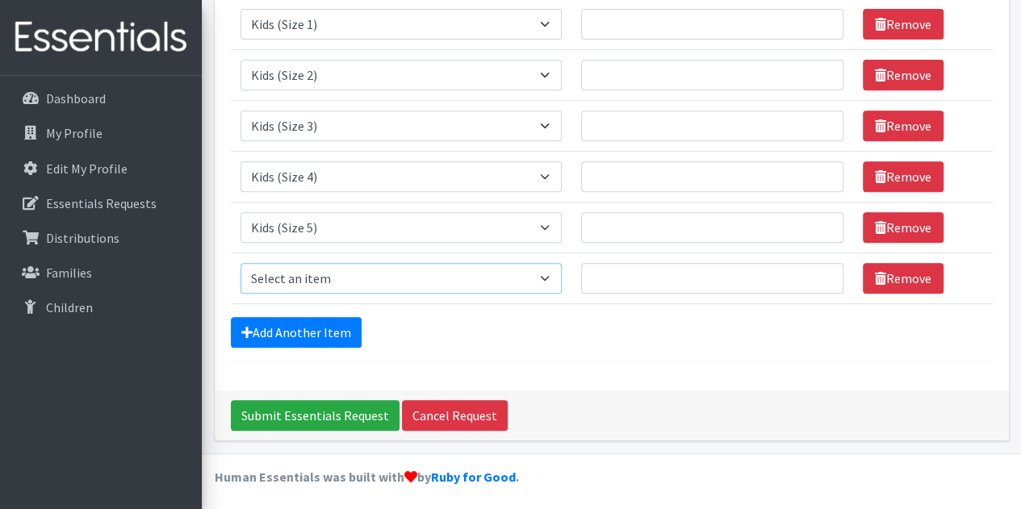
click at [287, 275] on select "Select an item Baby Formula Kids (Newborn) Kids (Preemie) Kids (Size 1) Kids (S…" at bounding box center [401, 278] width 322 height 31
select select "462"
click at [240, 263] on select "Select an item Baby Formula Kids (Newborn) Kids (Preemie) Kids (Size 1) Kids (S…" at bounding box center [401, 278] width 322 height 31
click at [273, 336] on link "Add Another Item" at bounding box center [296, 332] width 131 height 31
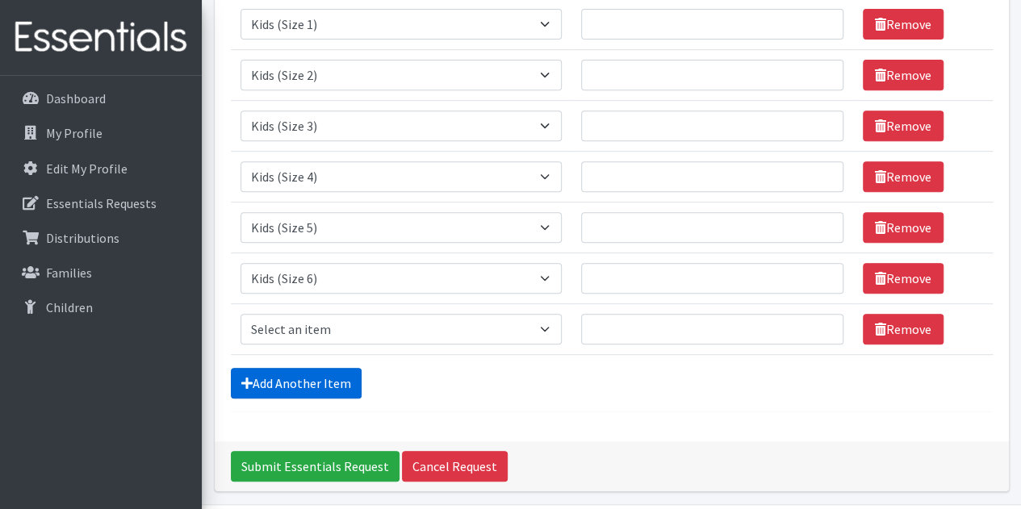
scroll to position [353, 0]
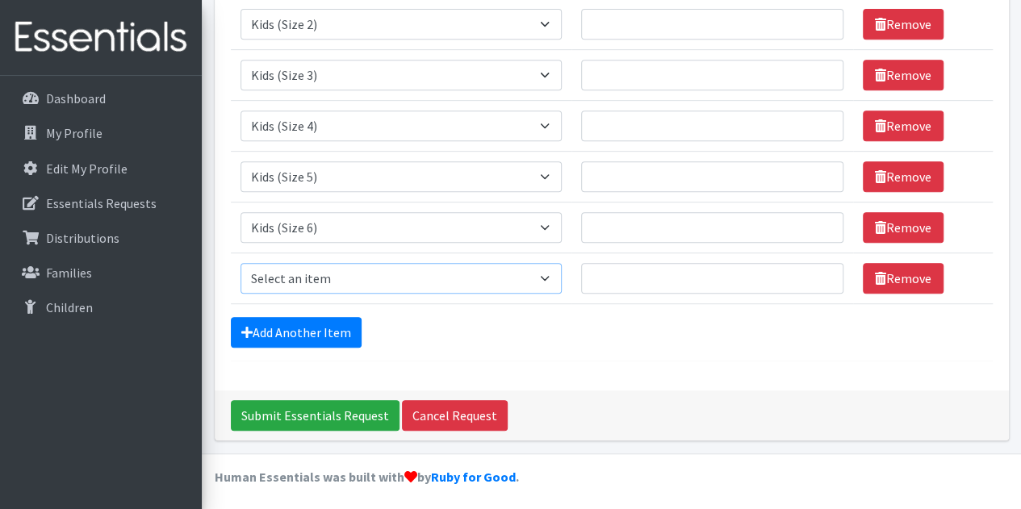
click at [279, 287] on select "Select an item Baby Formula Kids (Newborn) Kids (Preemie) Kids (Size 1) Kids (S…" at bounding box center [401, 278] width 322 height 31
select select "444"
click at [240, 263] on select "Select an item Baby Formula Kids (Newborn) Kids (Preemie) Kids (Size 1) Kids (S…" at bounding box center [401, 278] width 322 height 31
click at [305, 337] on link "Add Another Item" at bounding box center [296, 332] width 131 height 31
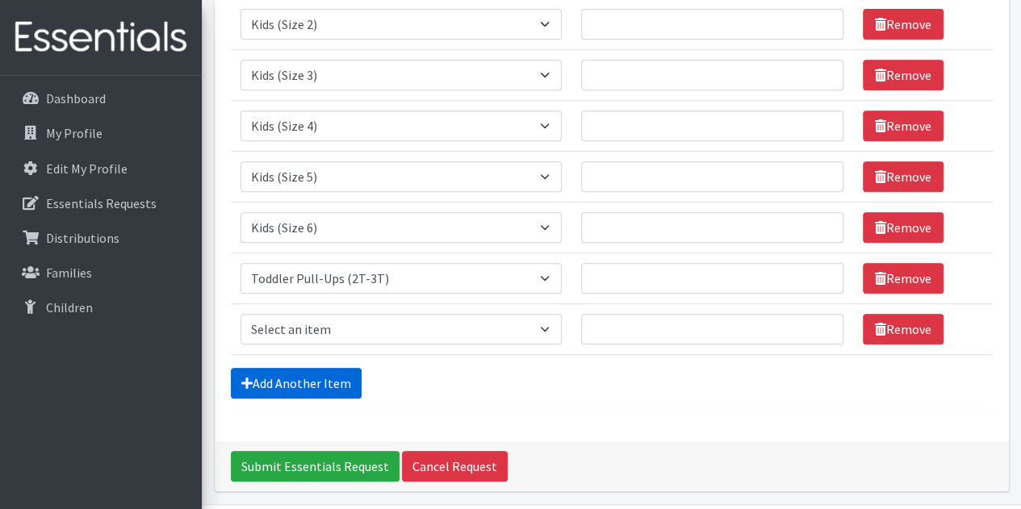
scroll to position [403, 0]
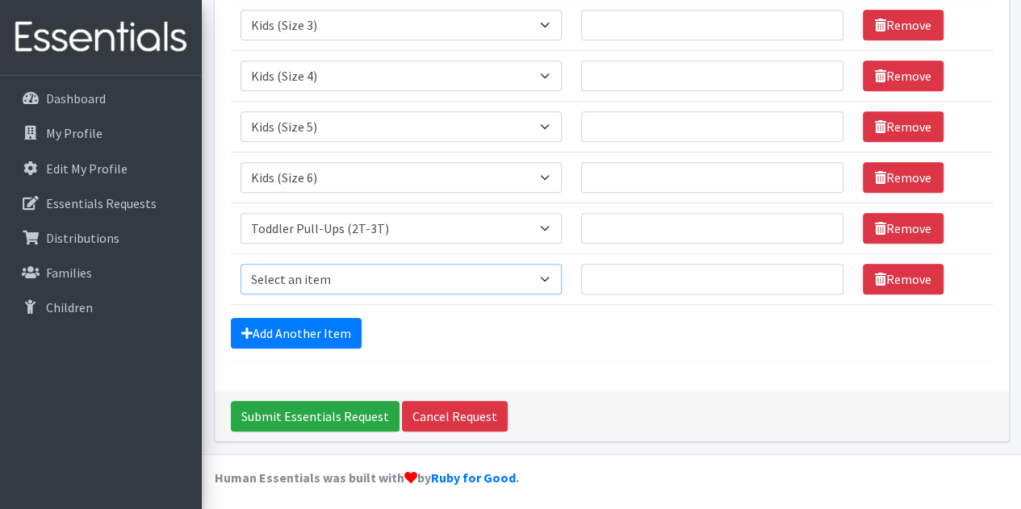
click at [306, 277] on select "Select an item Baby Formula Kids (Newborn) Kids (Preemie) Kids (Size 1) Kids (S…" at bounding box center [401, 279] width 322 height 31
select select "445"
click at [240, 264] on select "Select an item Baby Formula Kids (Newborn) Kids (Preemie) Kids (Size 1) Kids (S…" at bounding box center [401, 279] width 322 height 31
click at [313, 348] on form "Comments: Item Requested Quantity Item Requested Select an item Baby Formula Ki…" at bounding box center [612, 40] width 762 height 645
click at [303, 319] on link "Add Another Item" at bounding box center [296, 333] width 131 height 31
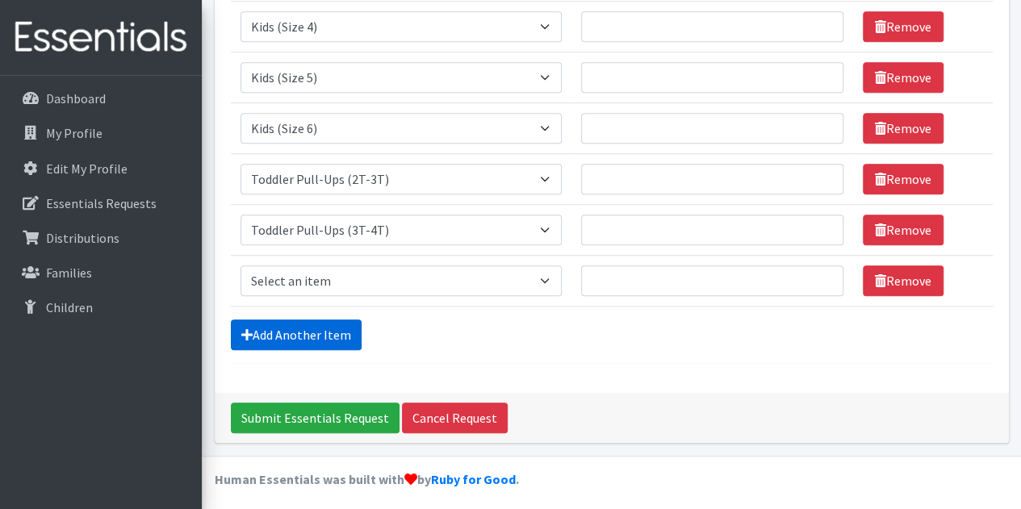
scroll to position [454, 0]
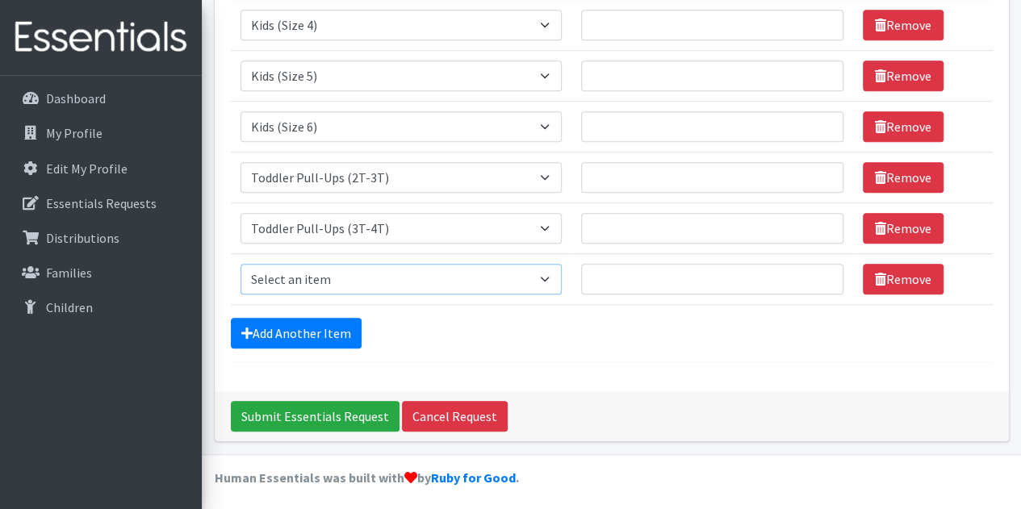
click at [299, 286] on select "Select an item Baby Formula Kids (Newborn) Kids (Preemie) Kids (Size 1) Kids (S…" at bounding box center [401, 279] width 322 height 31
select select "446"
click at [240, 264] on select "Select an item Baby Formula Kids (Newborn) Kids (Preemie) Kids (Size 1) Kids (S…" at bounding box center [401, 279] width 322 height 31
click at [300, 330] on link "Add Another Item" at bounding box center [296, 333] width 131 height 31
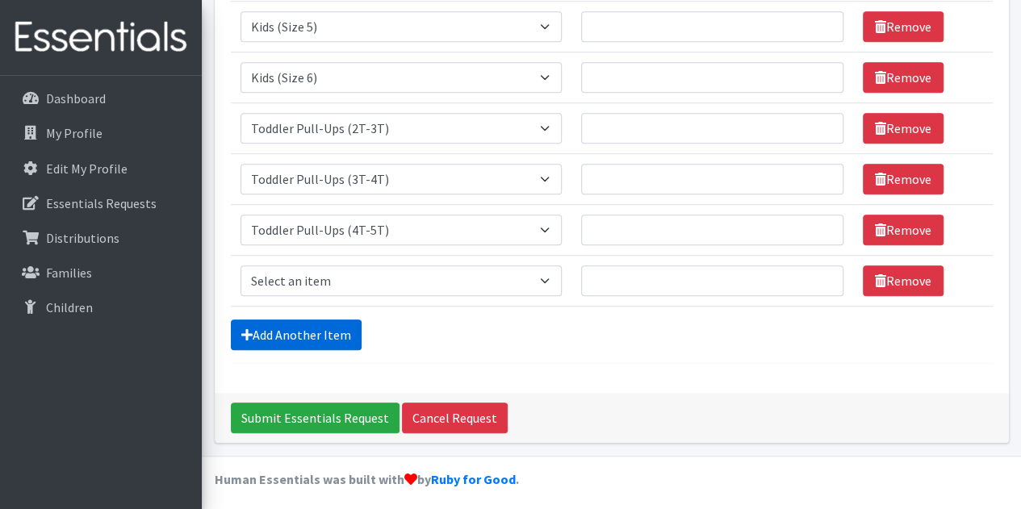
scroll to position [505, 0]
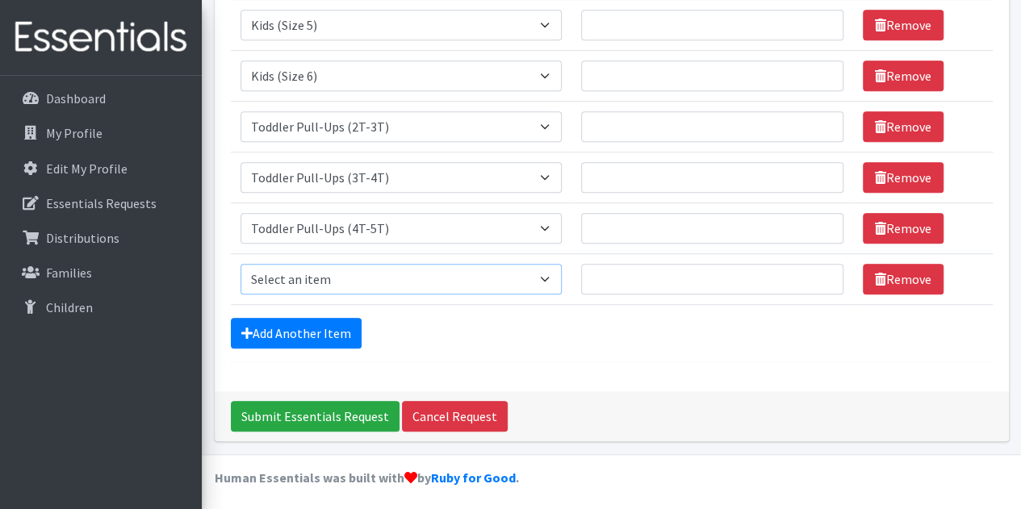
click at [301, 285] on select "Select an item Baby Formula Kids (Newborn) Kids (Preemie) Kids (Size 1) Kids (S…" at bounding box center [401, 279] width 322 height 31
select select "434"
click at [240, 264] on select "Select an item Baby Formula Kids (Newborn) Kids (Preemie) Kids (Size 1) Kids (S…" at bounding box center [401, 279] width 322 height 31
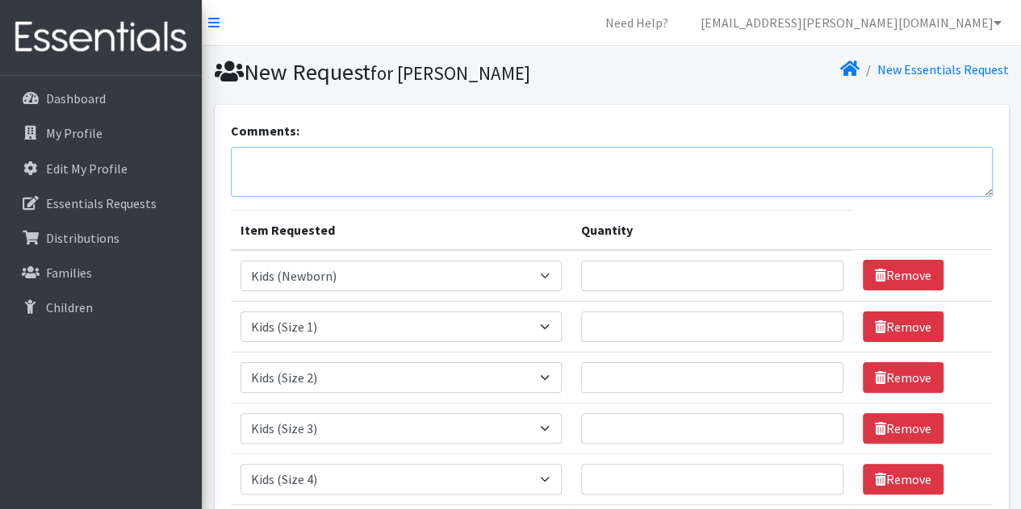
click at [390, 148] on textarea "Comments:" at bounding box center [612, 172] width 762 height 50
paste textarea "UW Shared Services- Travis County. We'd like to pick this order up on the morni…"
click at [371, 159] on textarea "UW Shared Services- Travis County. We'd like to pick this order up on the morni…" at bounding box center [612, 172] width 762 height 50
type textarea "UW Shared Services- Williamson County. We'd like to pick this order up on the m…"
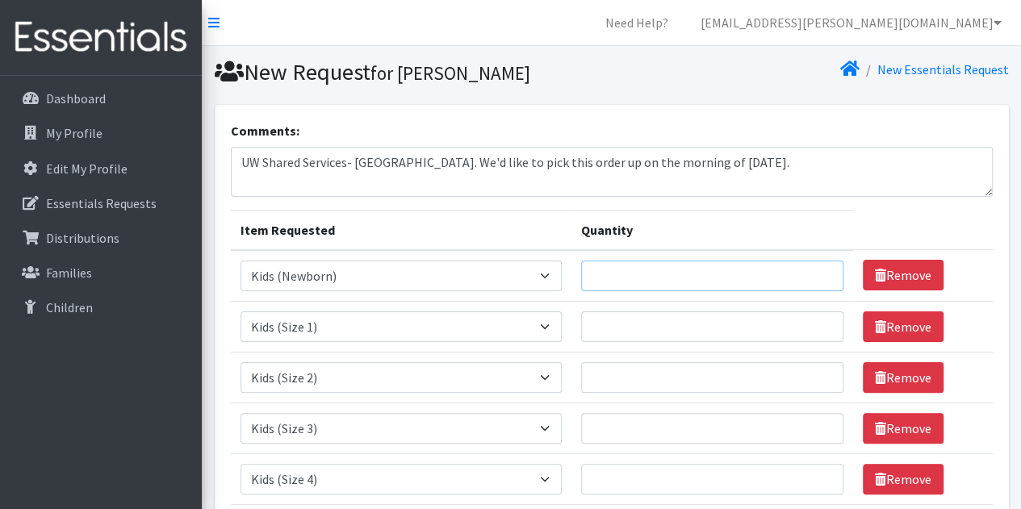
click at [670, 276] on input "Quantity" at bounding box center [712, 276] width 262 height 31
type input "250"
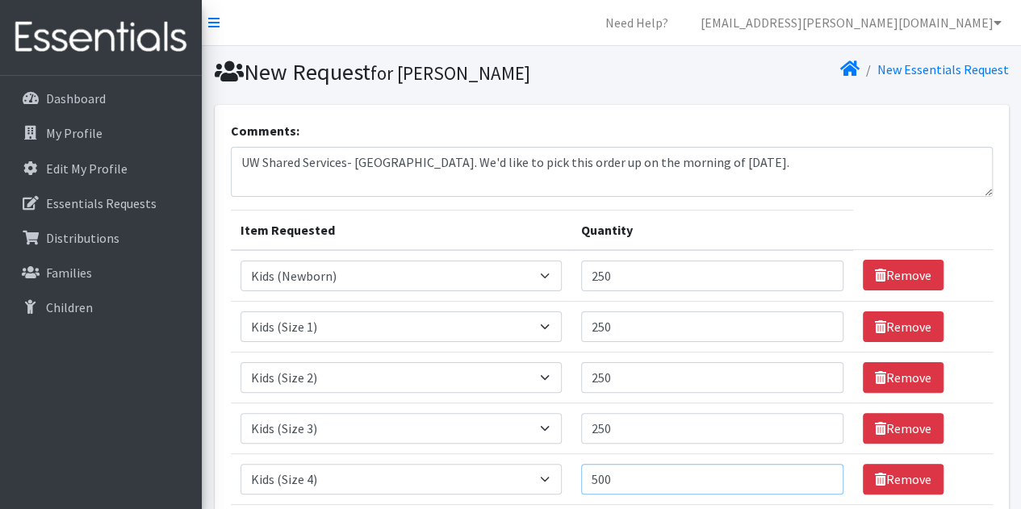
type input "500"
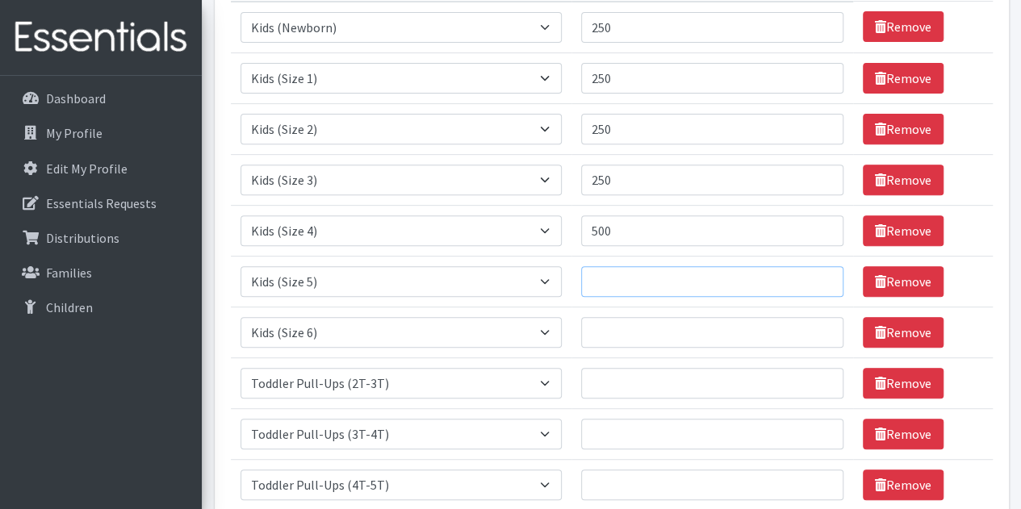
scroll to position [273, 0]
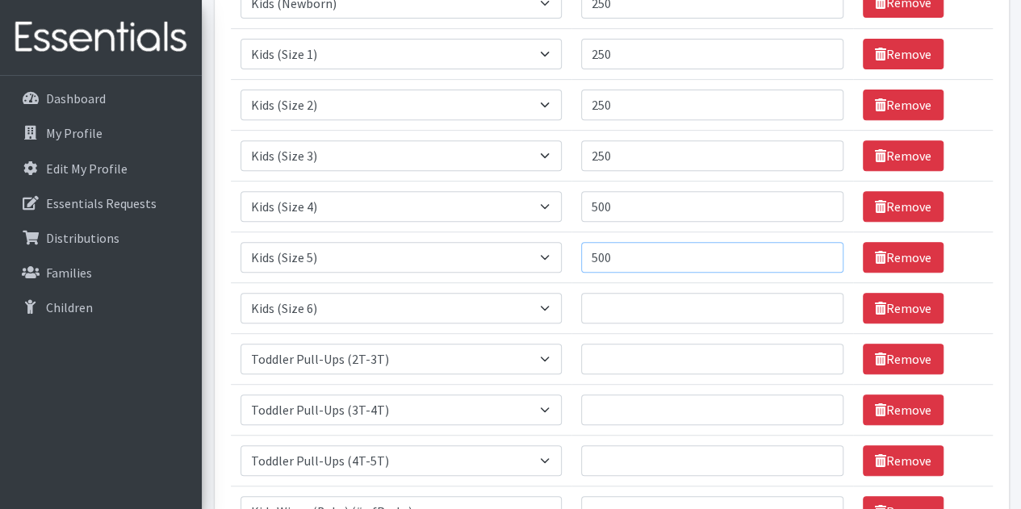
type input "500"
type input "250"
type input "100"
type input "200"
type input "100"
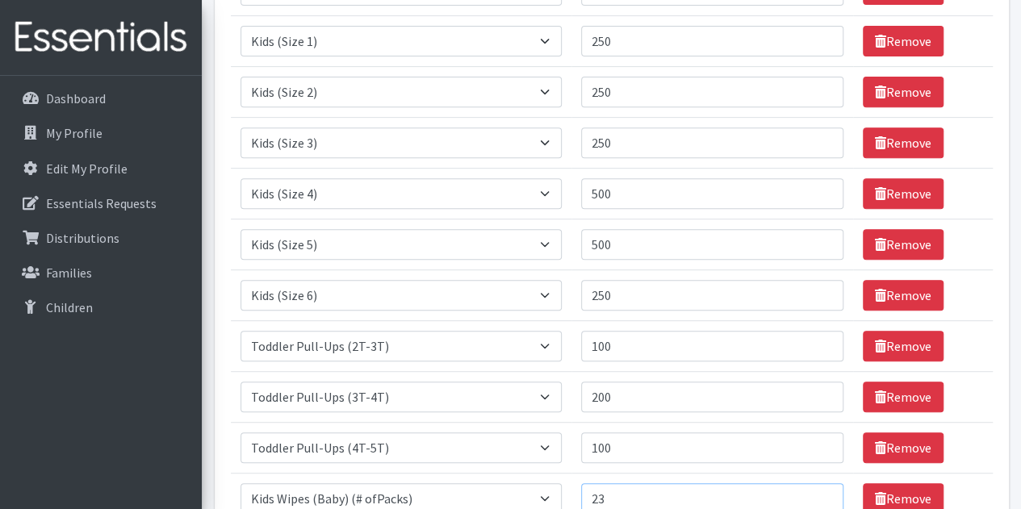
scroll to position [505, 0]
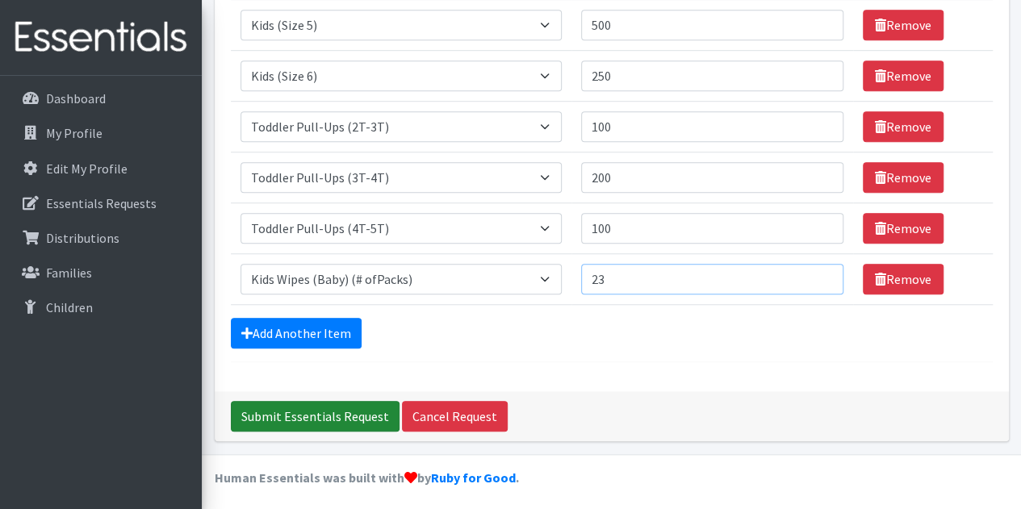
type input "23"
click at [319, 411] on input "Submit Essentials Request" at bounding box center [315, 416] width 169 height 31
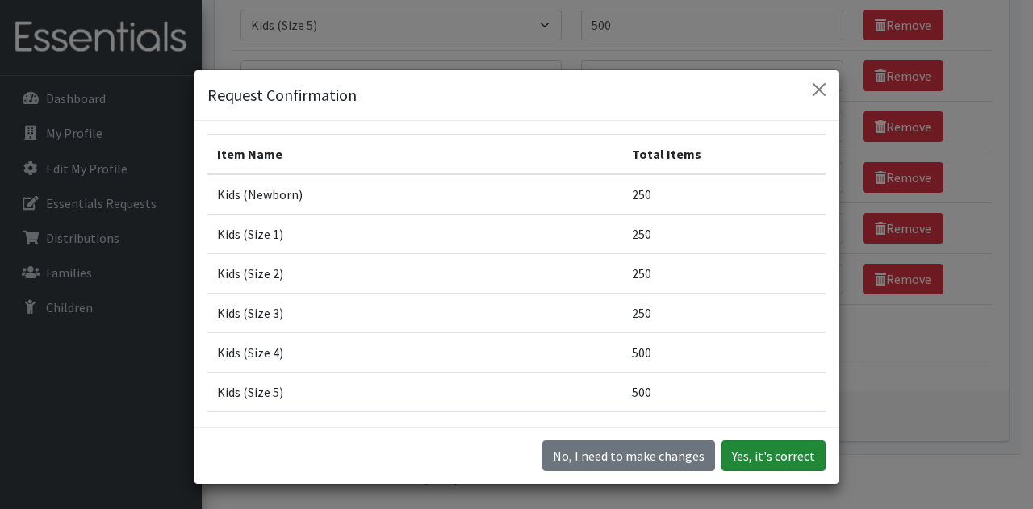
click at [773, 457] on button "Yes, it's correct" at bounding box center [773, 456] width 104 height 31
